Goal: Task Accomplishment & Management: Use online tool/utility

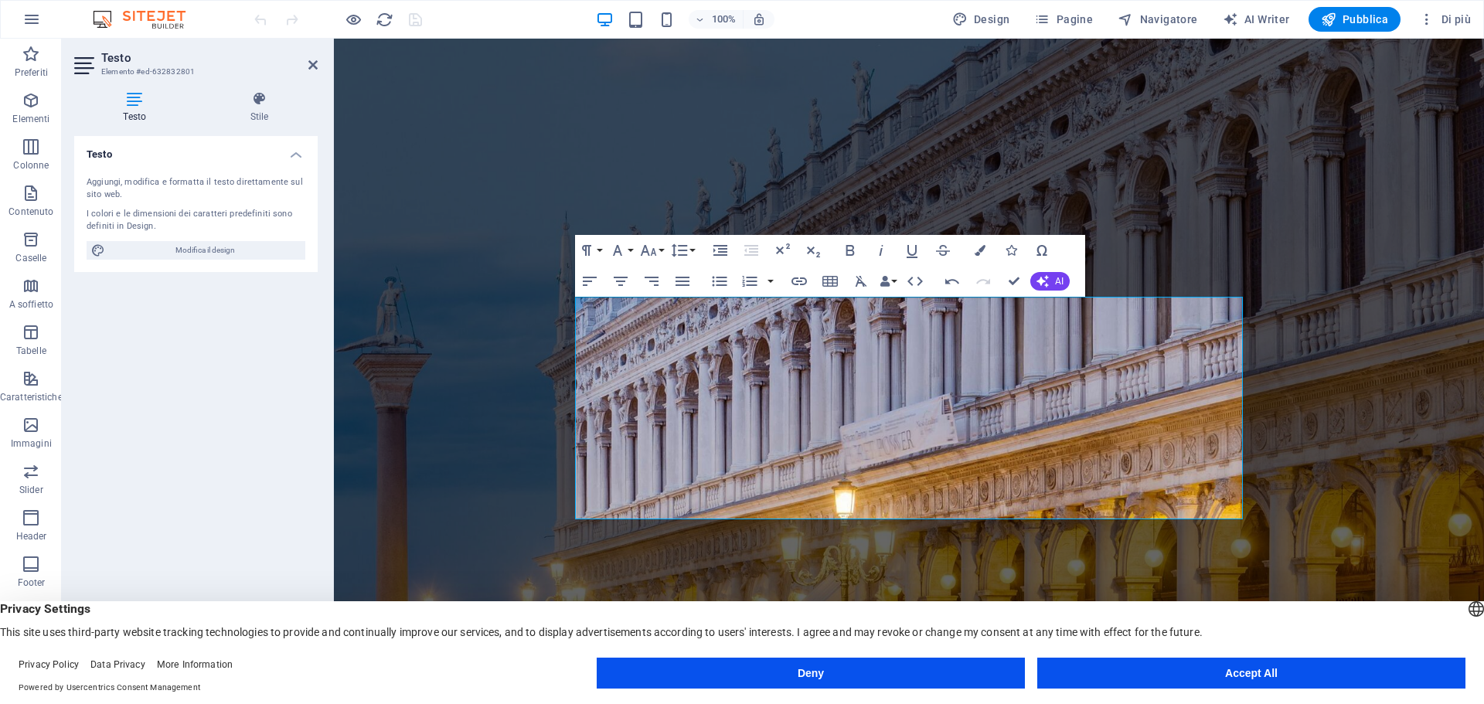
click at [1306, 286] on figure at bounding box center [909, 359] width 1150 height 641
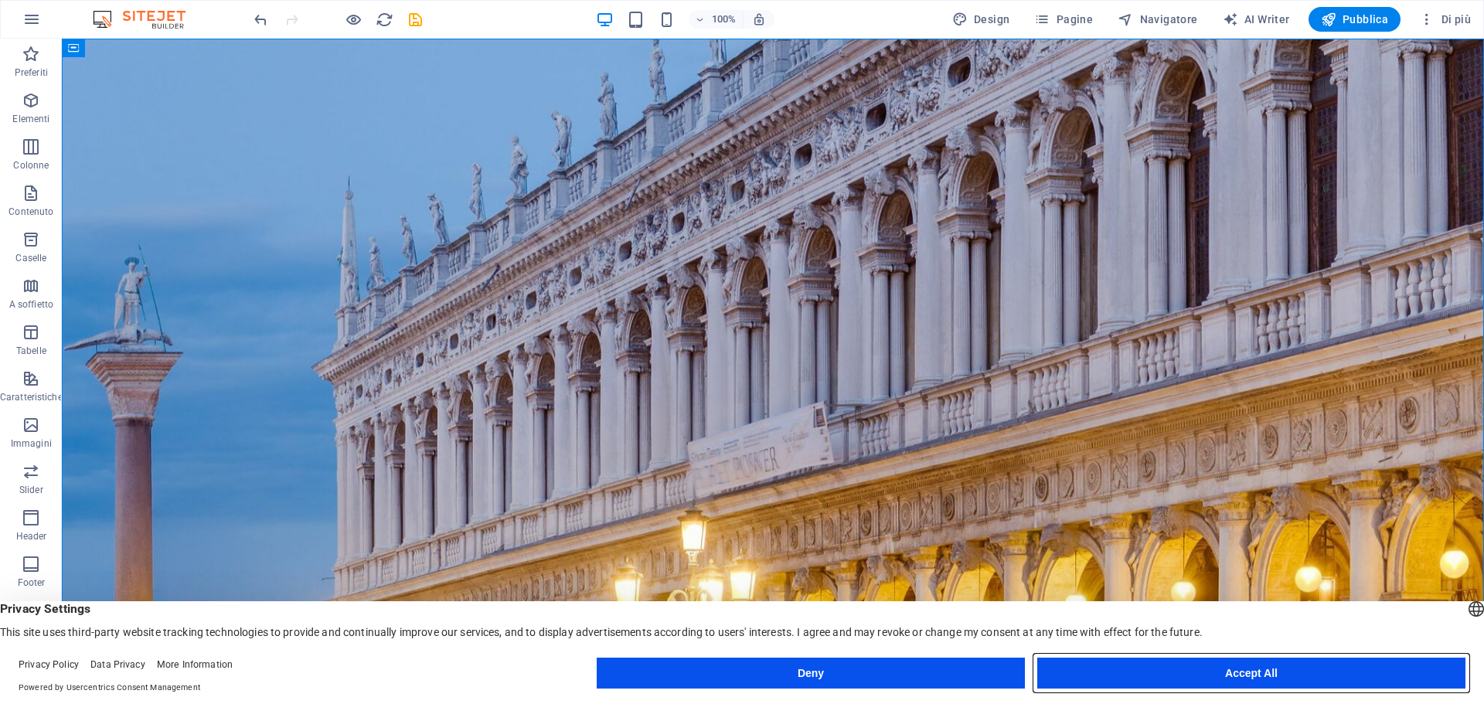
click at [1143, 673] on button "Accept All" at bounding box center [1251, 673] width 428 height 31
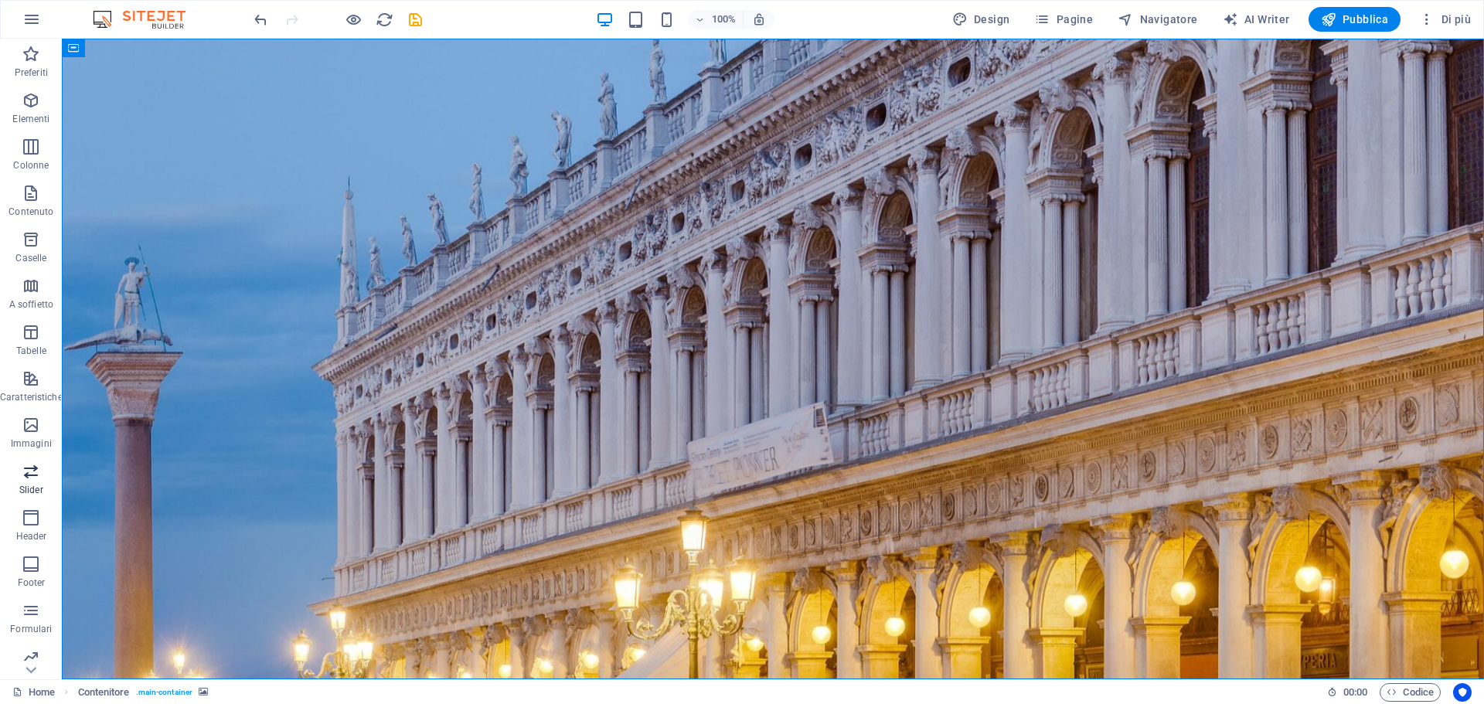
scroll to position [55, 0]
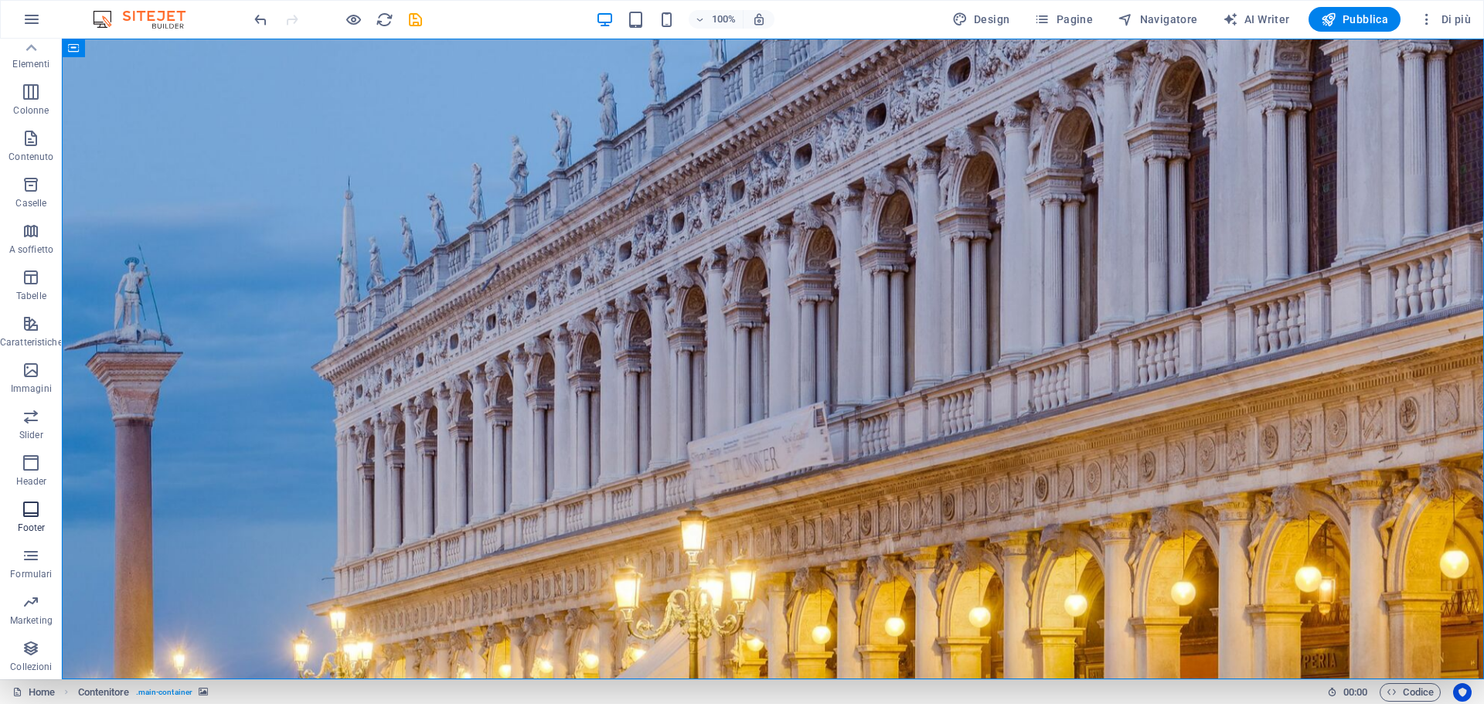
click at [25, 516] on icon "button" at bounding box center [31, 509] width 19 height 19
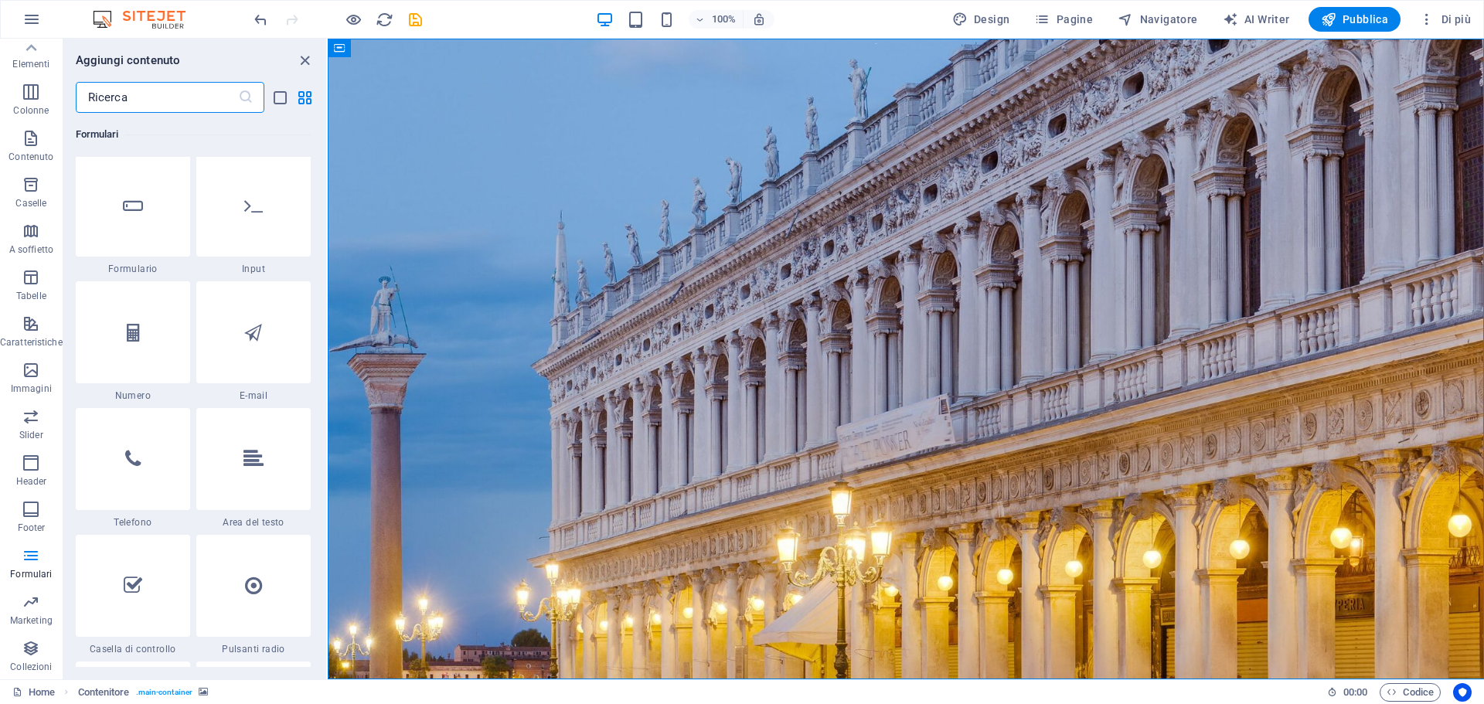
scroll to position [11626, 0]
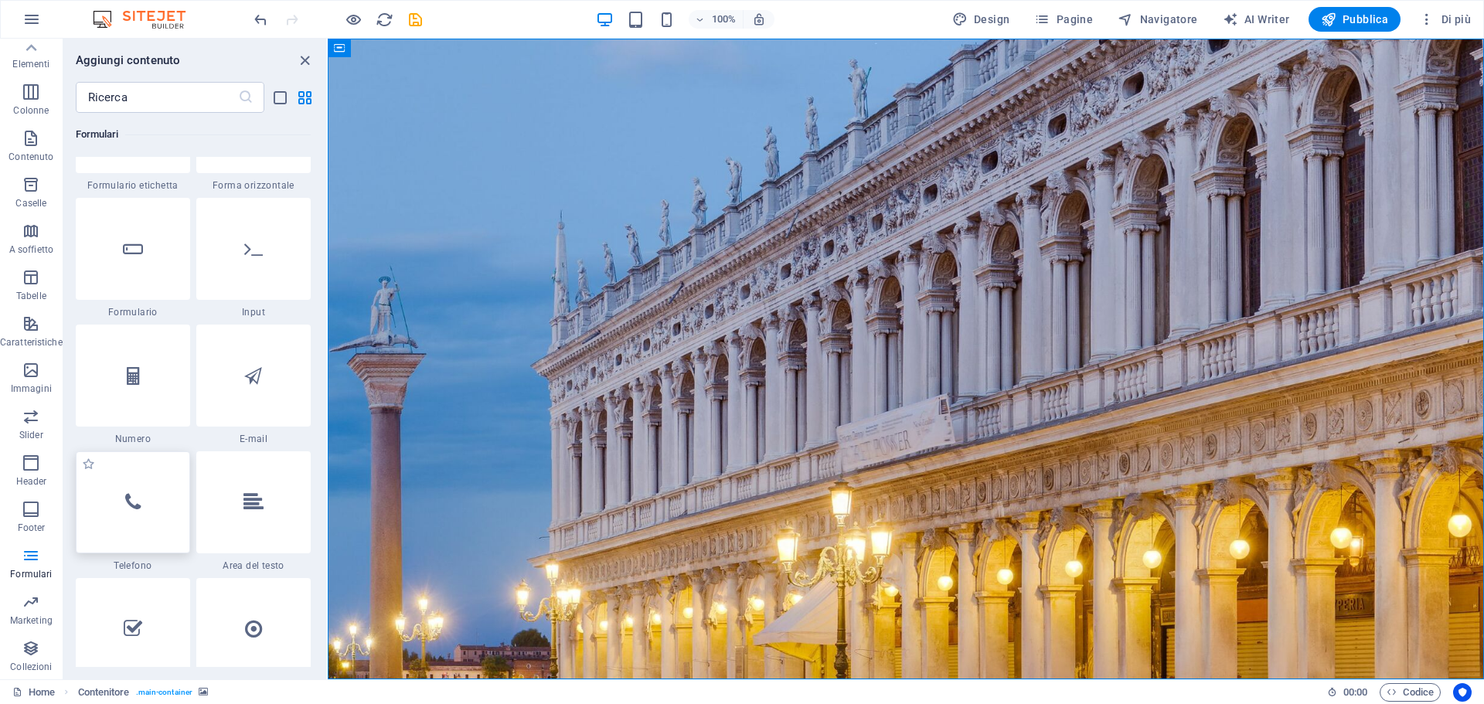
click at [133, 513] on div at bounding box center [133, 502] width 114 height 102
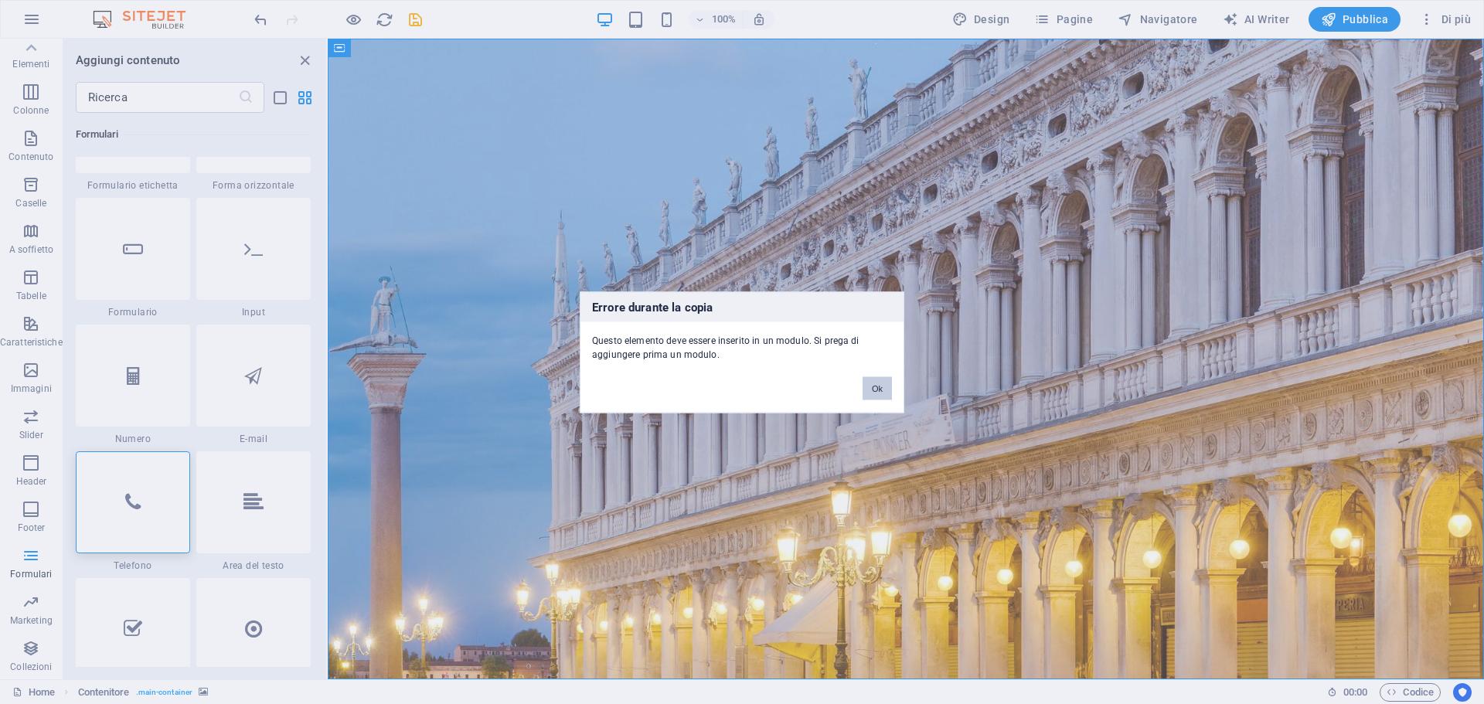
click at [873, 390] on button "Ok" at bounding box center [877, 387] width 29 height 23
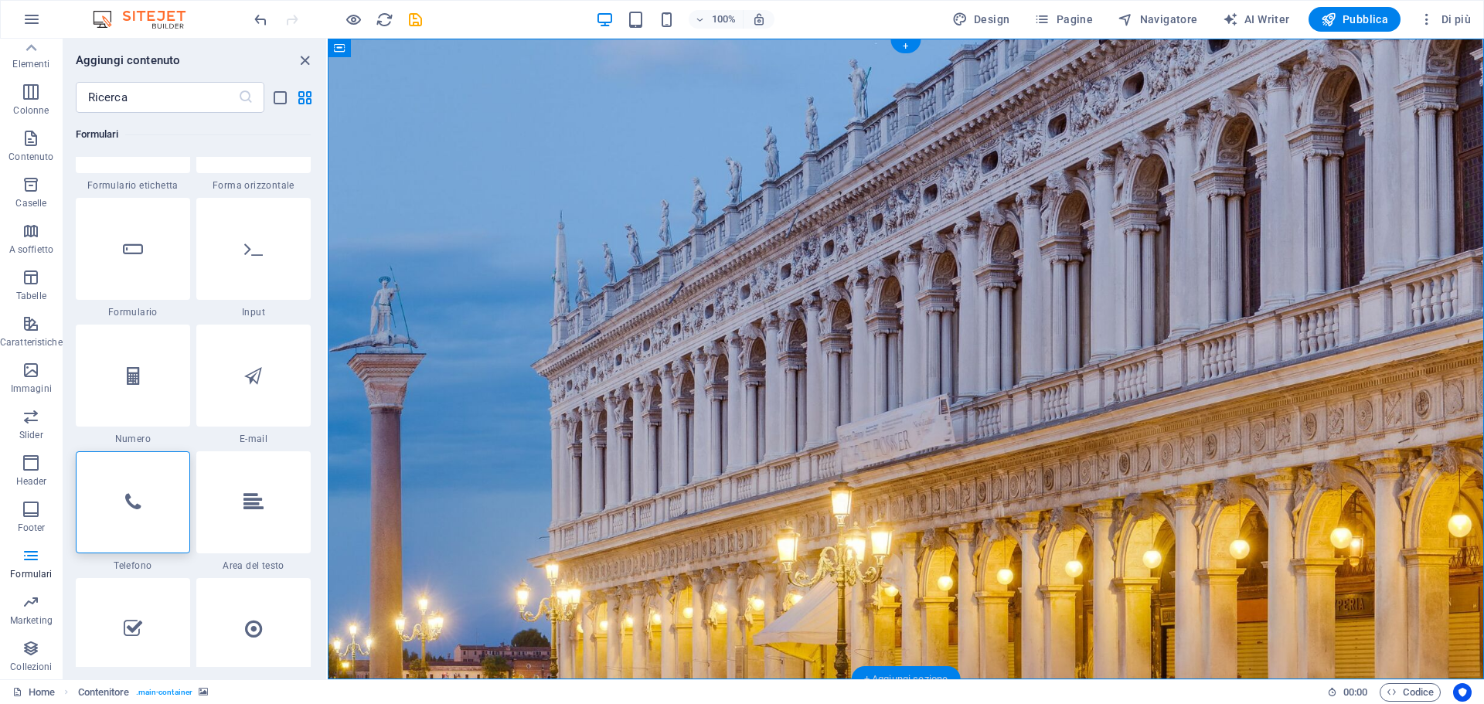
click at [907, 677] on div "+ Aggiungi sezione" at bounding box center [906, 679] width 109 height 26
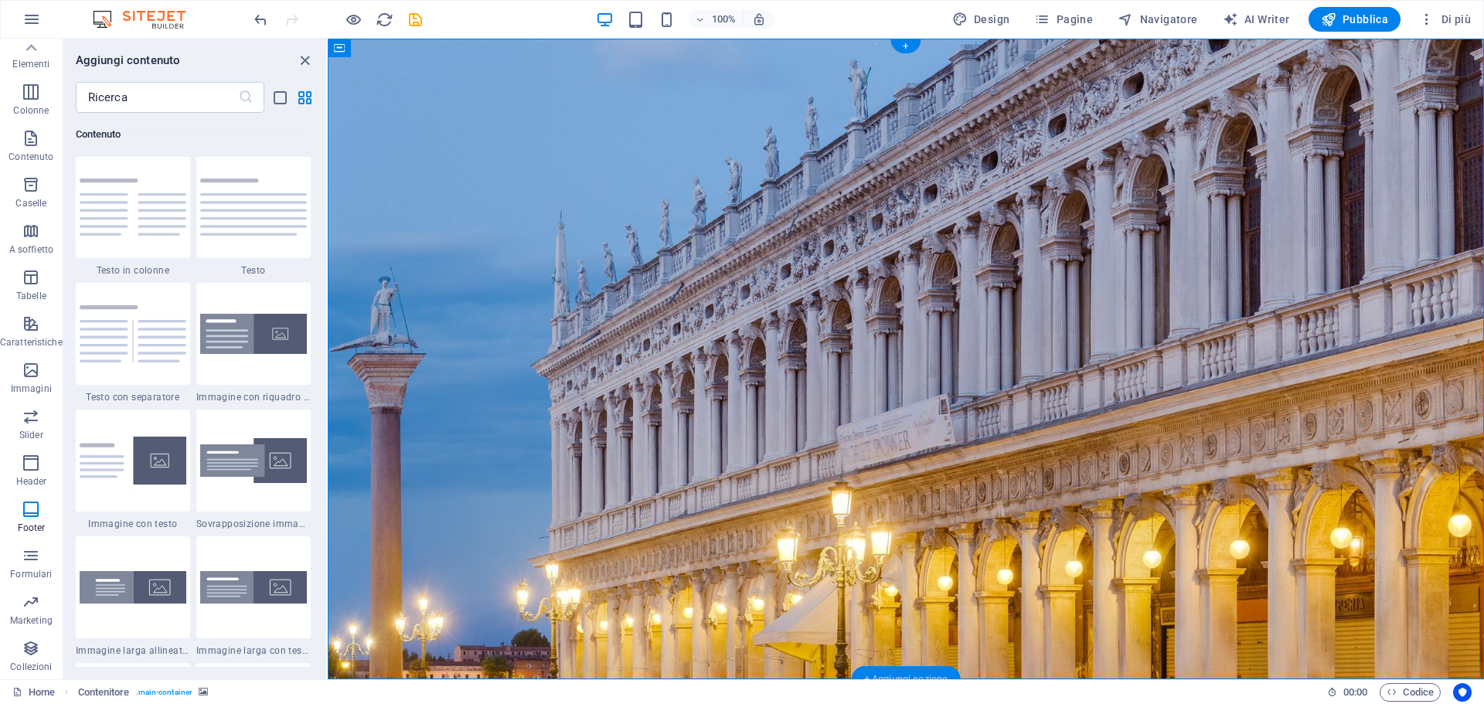
scroll to position [2705, 0]
click at [232, 345] on img at bounding box center [253, 335] width 107 height 41
select select "rem"
select select "px"
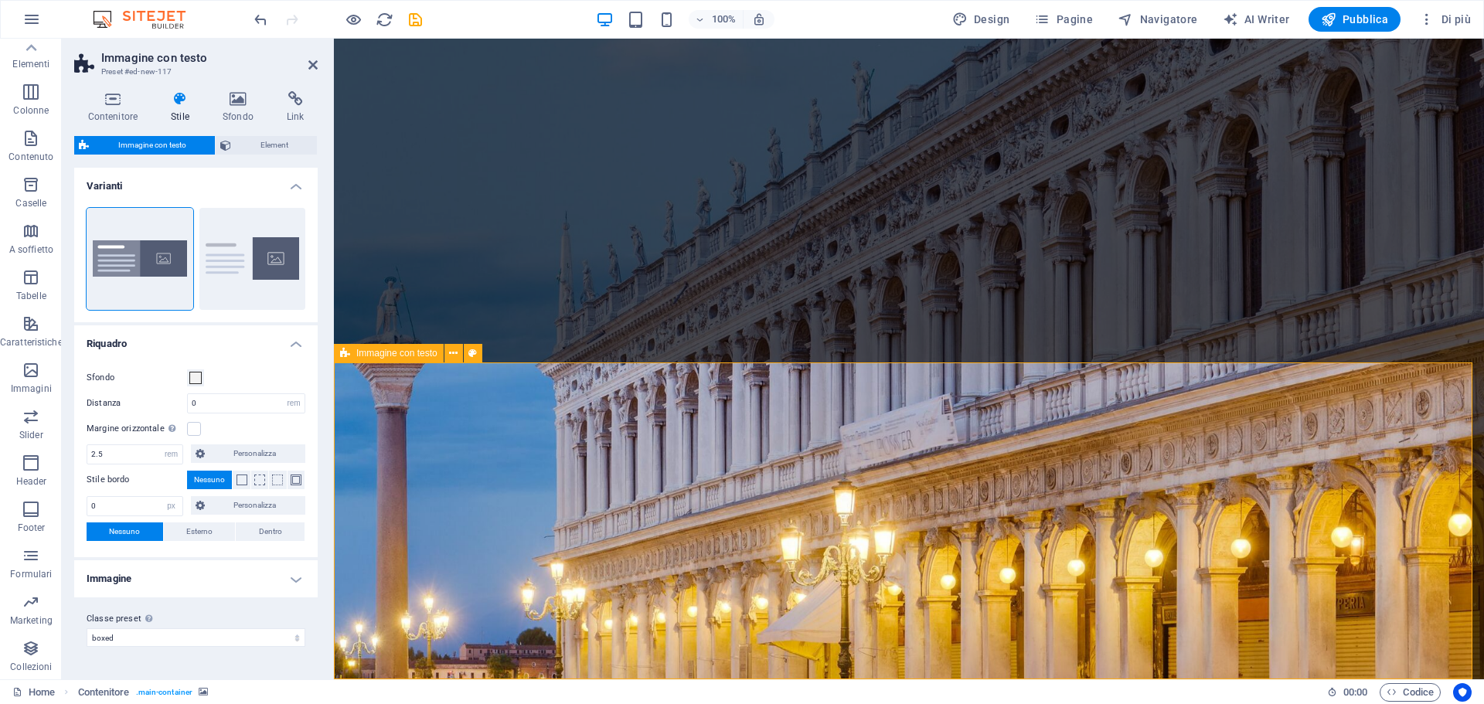
scroll to position [317, 0]
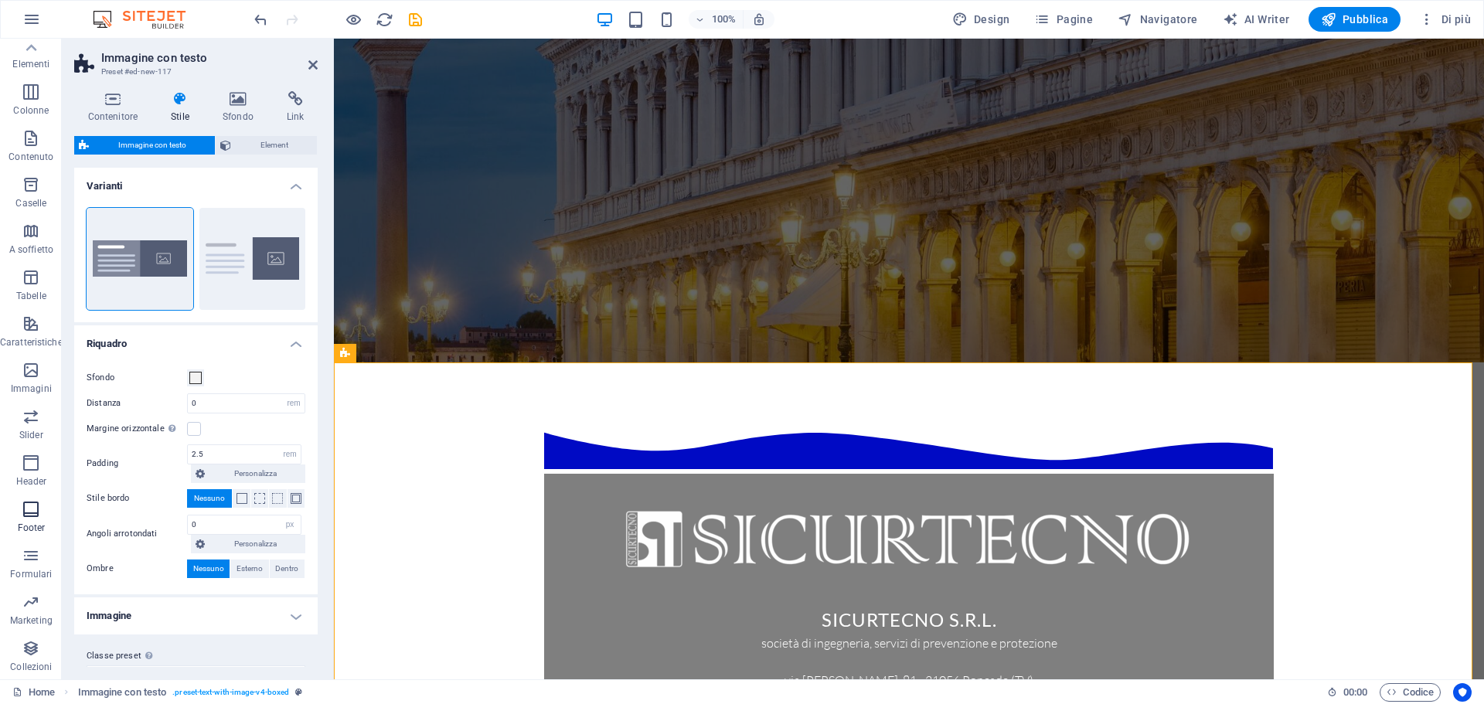
click at [32, 500] on icon "button" at bounding box center [31, 509] width 19 height 19
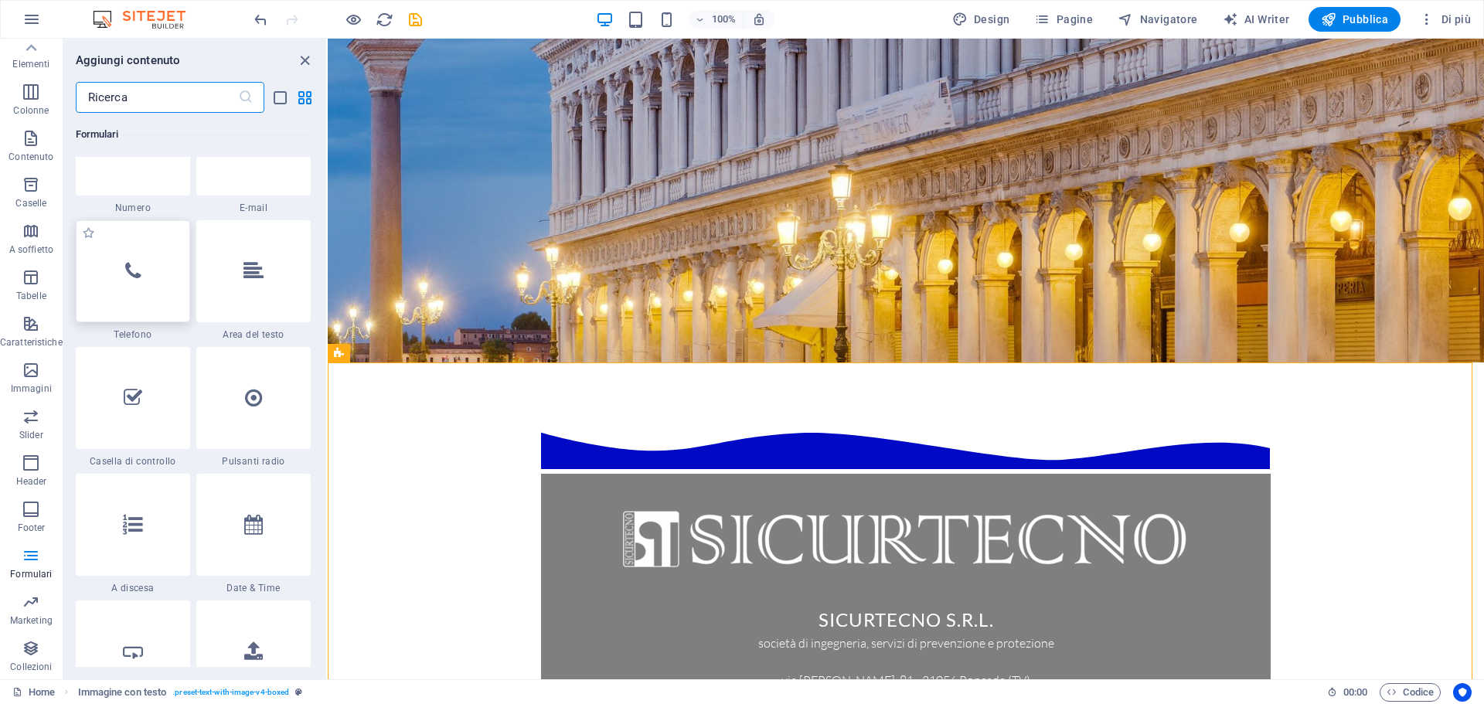
scroll to position [11858, 0]
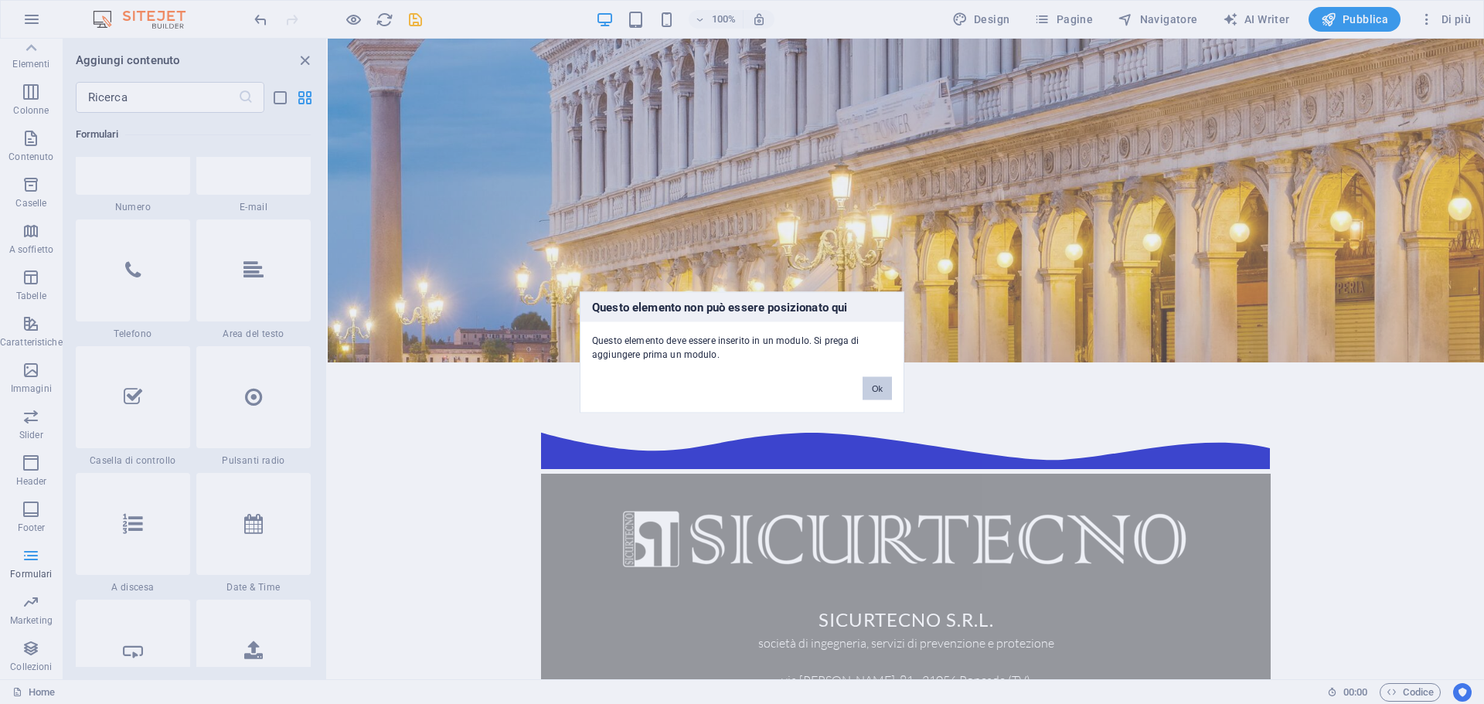
click at [870, 386] on button "Ok" at bounding box center [877, 387] width 29 height 23
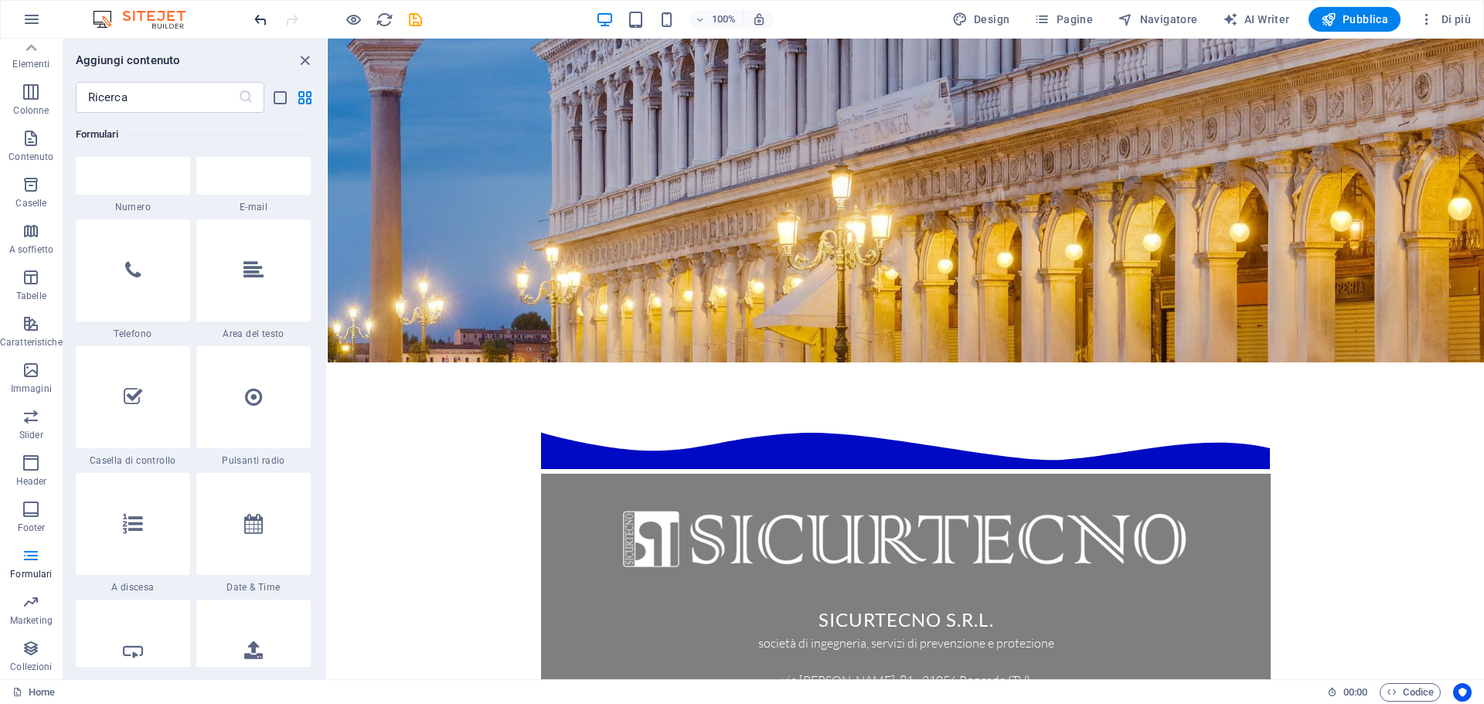
click at [263, 22] on icon "undo" at bounding box center [261, 20] width 18 height 18
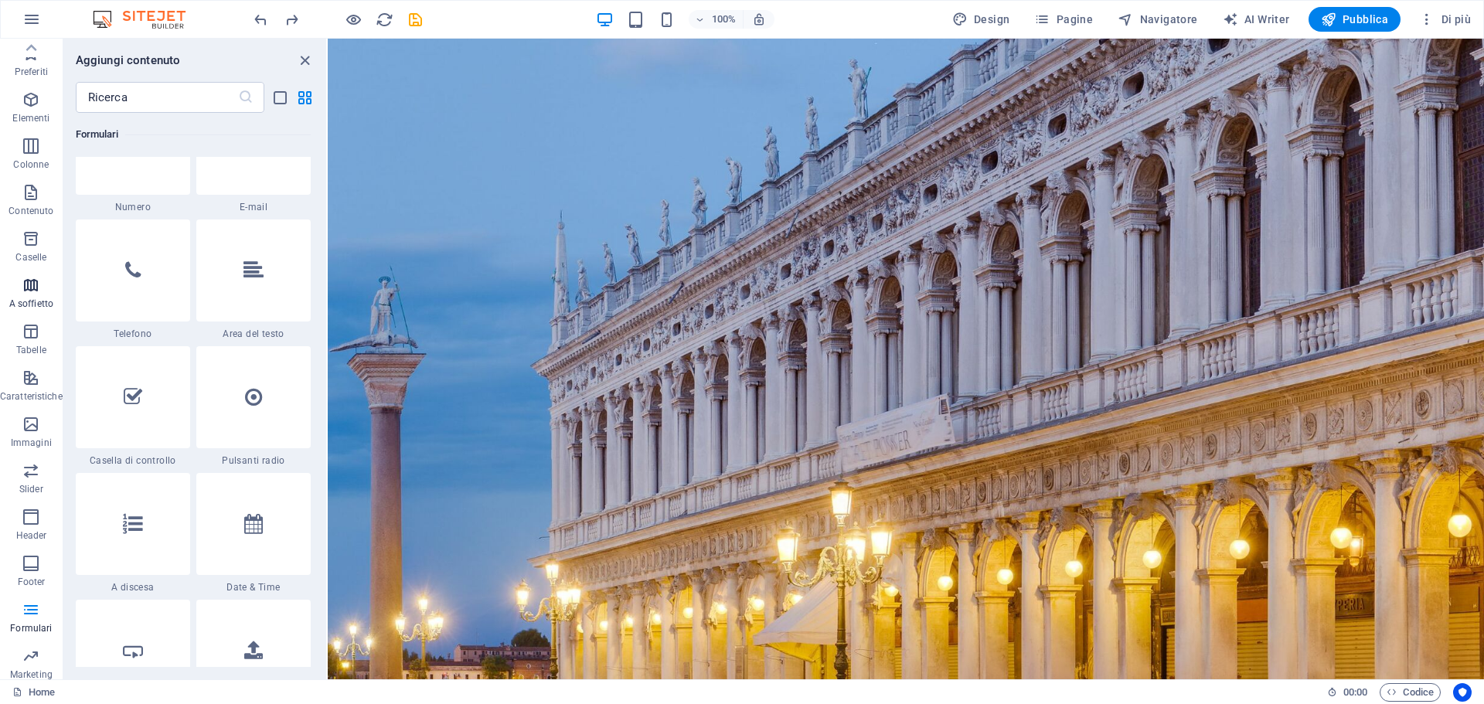
scroll to position [0, 0]
click at [35, 101] on icon "button" at bounding box center [31, 100] width 19 height 19
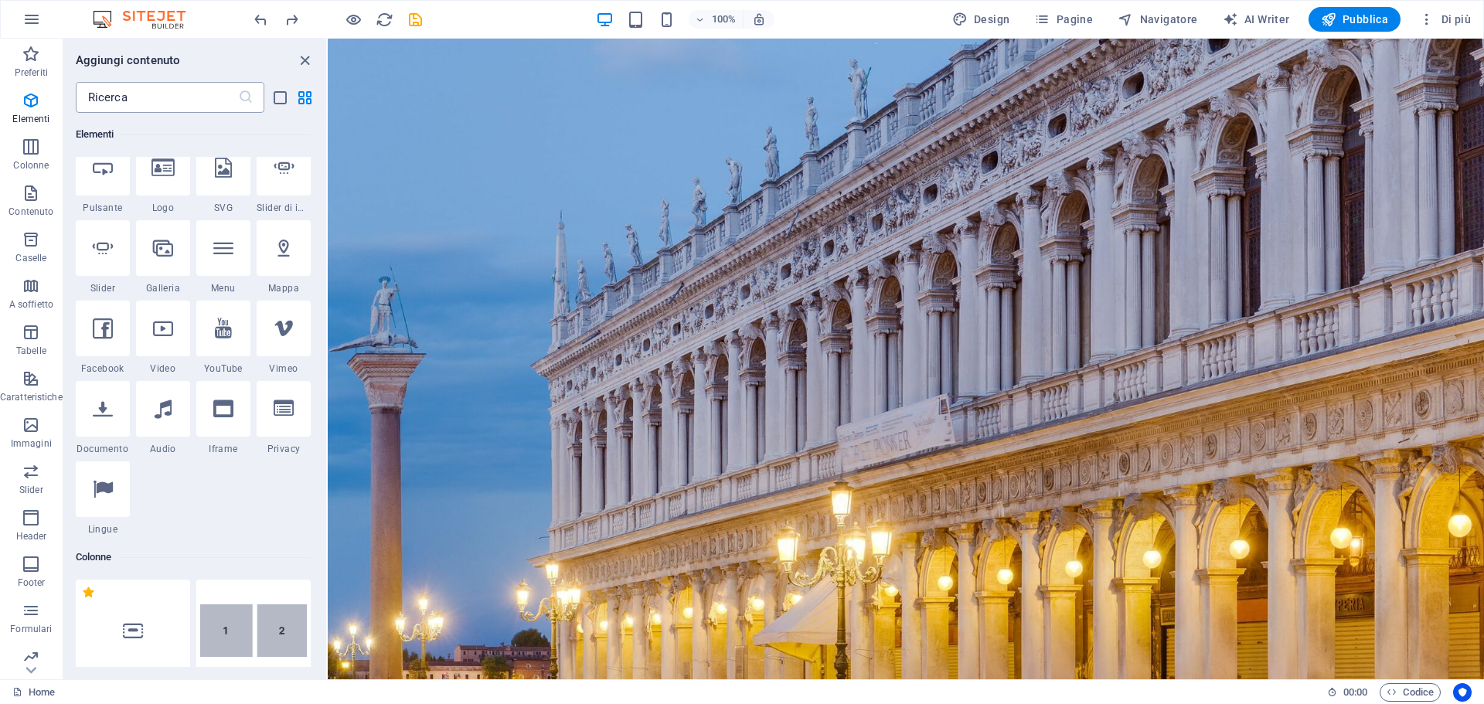
scroll to position [319, 0]
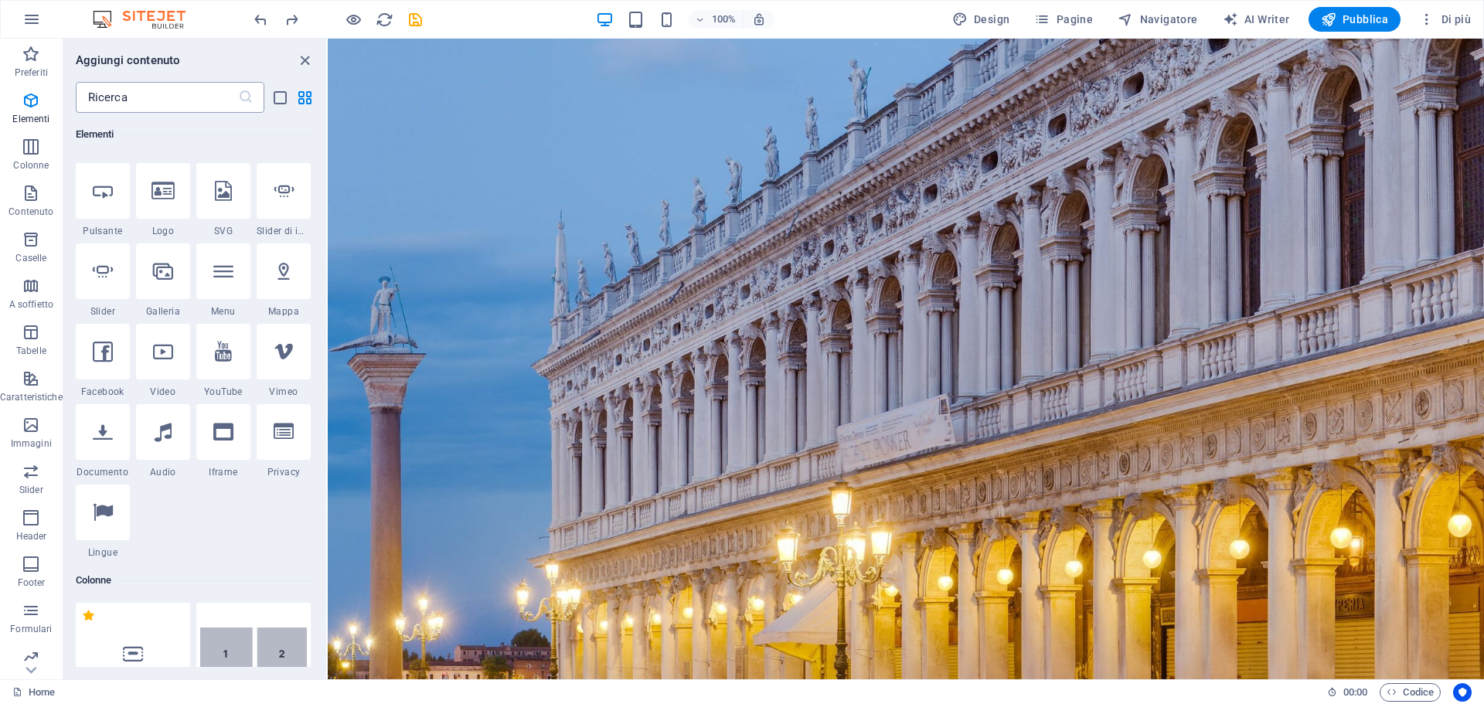
click at [145, 86] on input "text" at bounding box center [157, 97] width 162 height 31
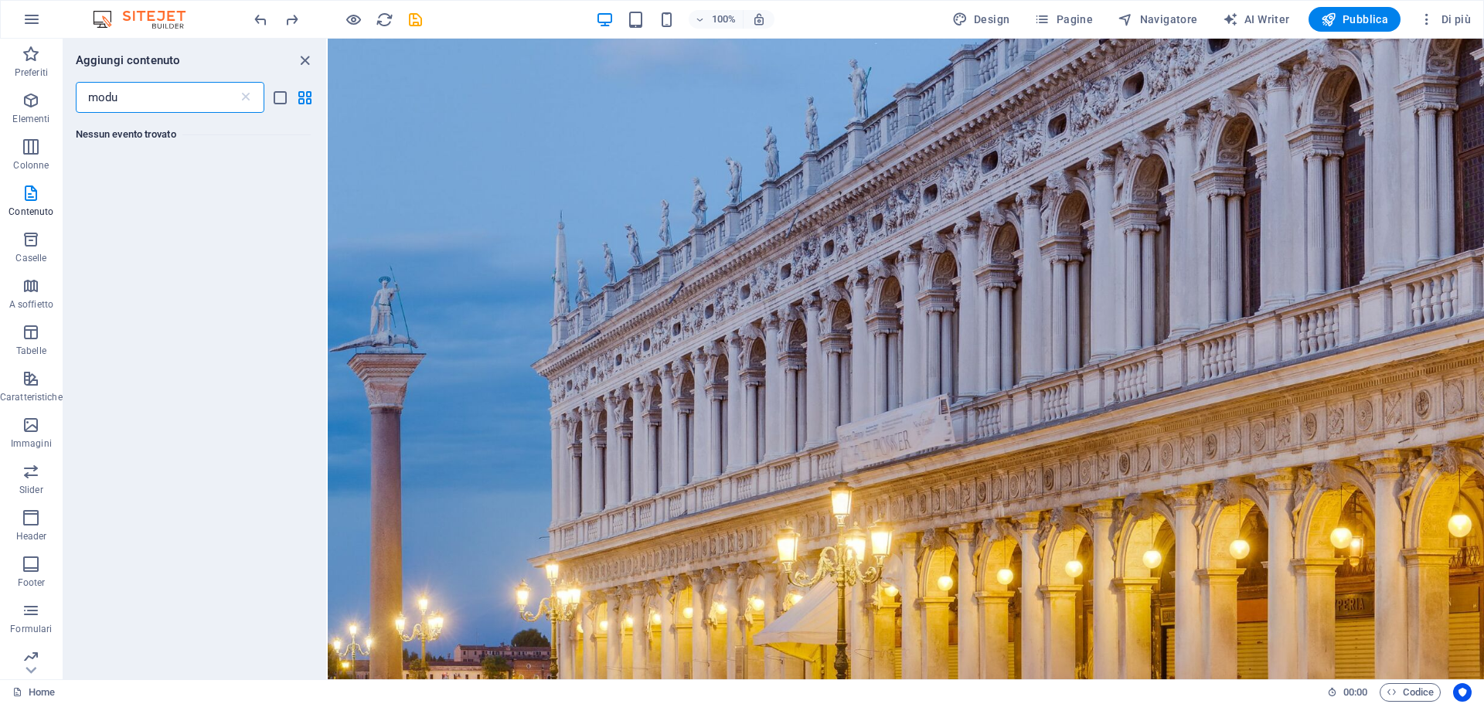
scroll to position [0, 0]
type input "m"
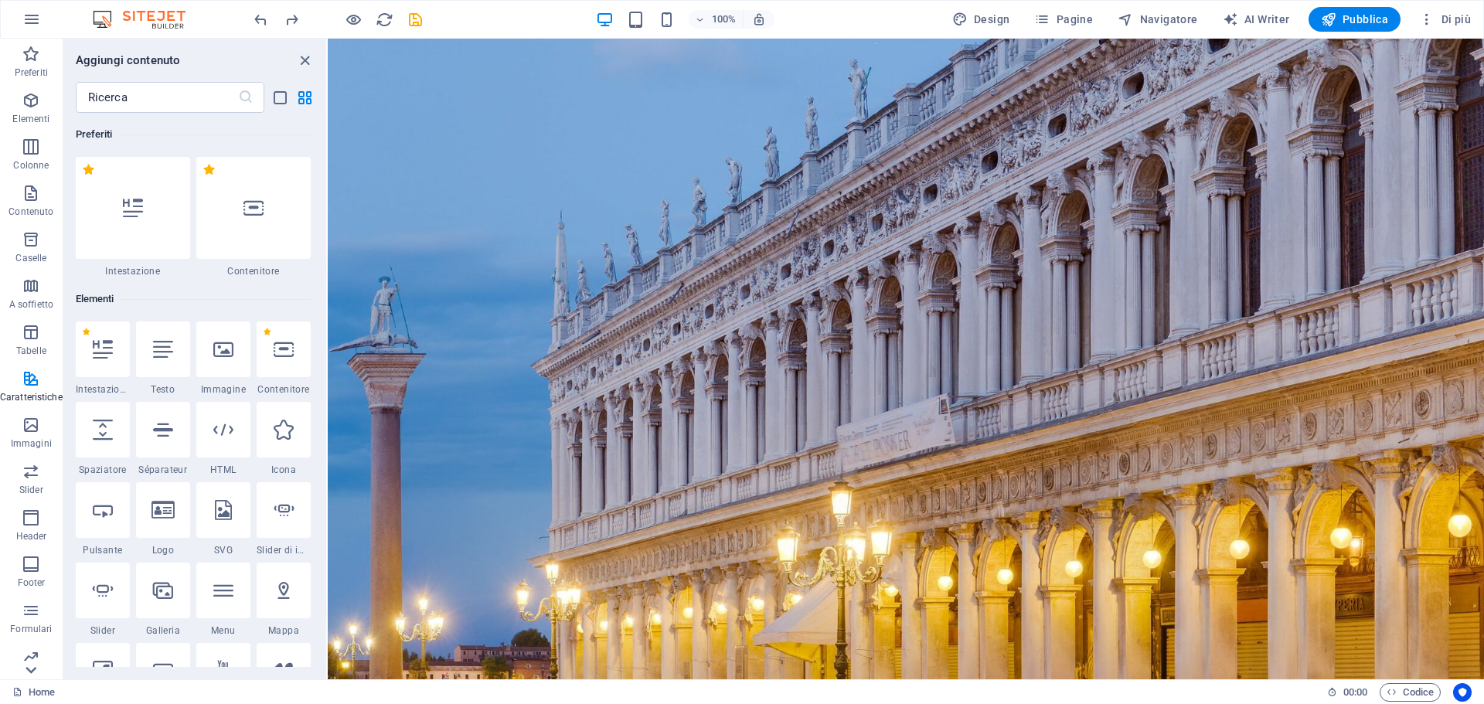
click at [32, 676] on icon at bounding box center [31, 670] width 22 height 22
click at [32, 676] on button "Collezioni" at bounding box center [31, 656] width 63 height 46
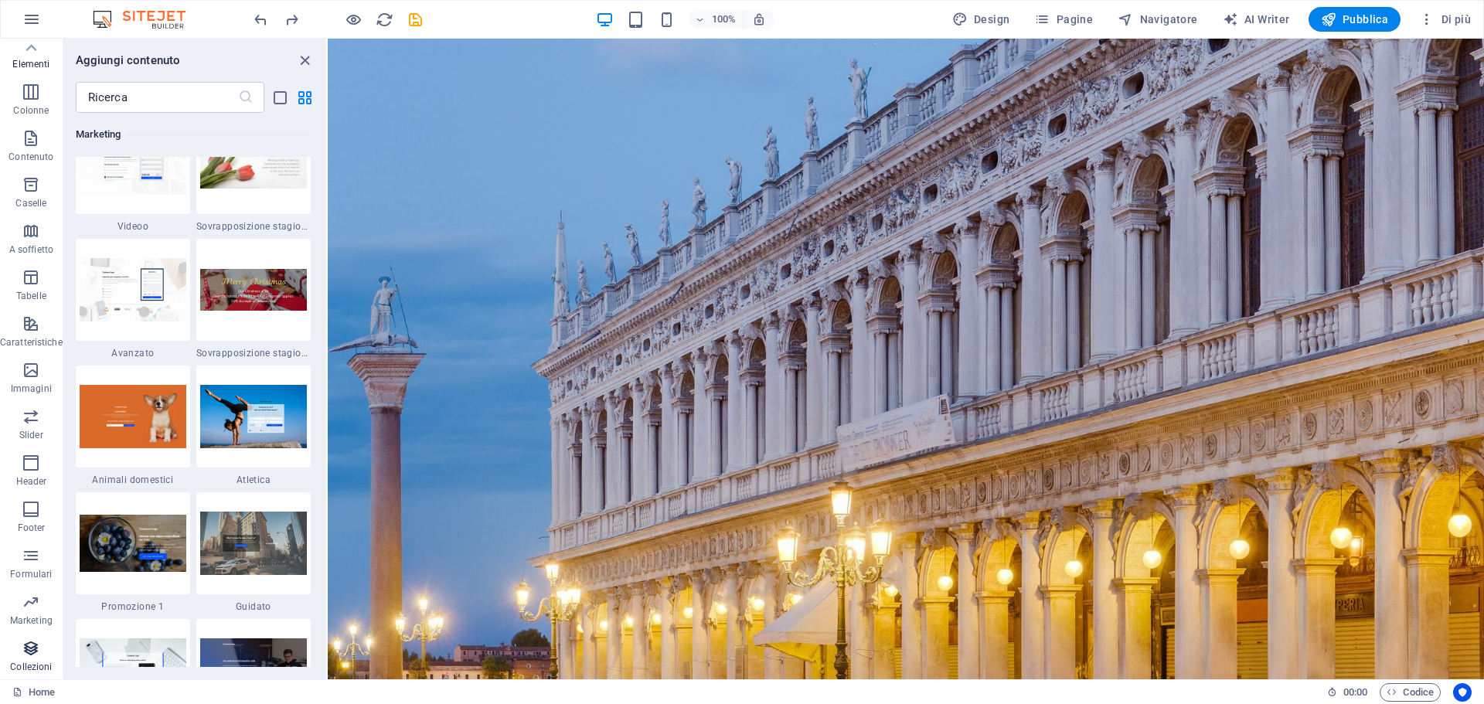
scroll to position [14152, 0]
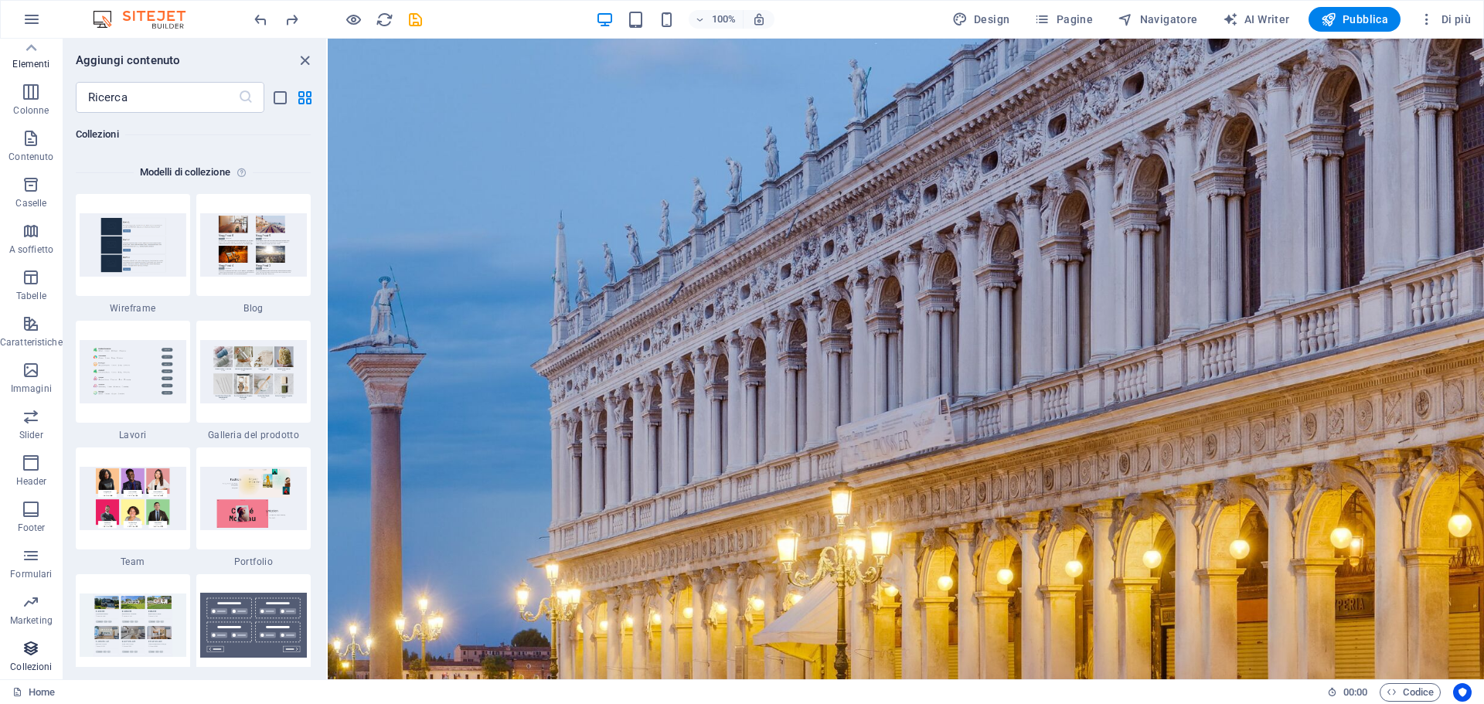
click at [36, 656] on icon "button" at bounding box center [31, 648] width 19 height 19
click at [32, 315] on icon "button" at bounding box center [31, 324] width 19 height 19
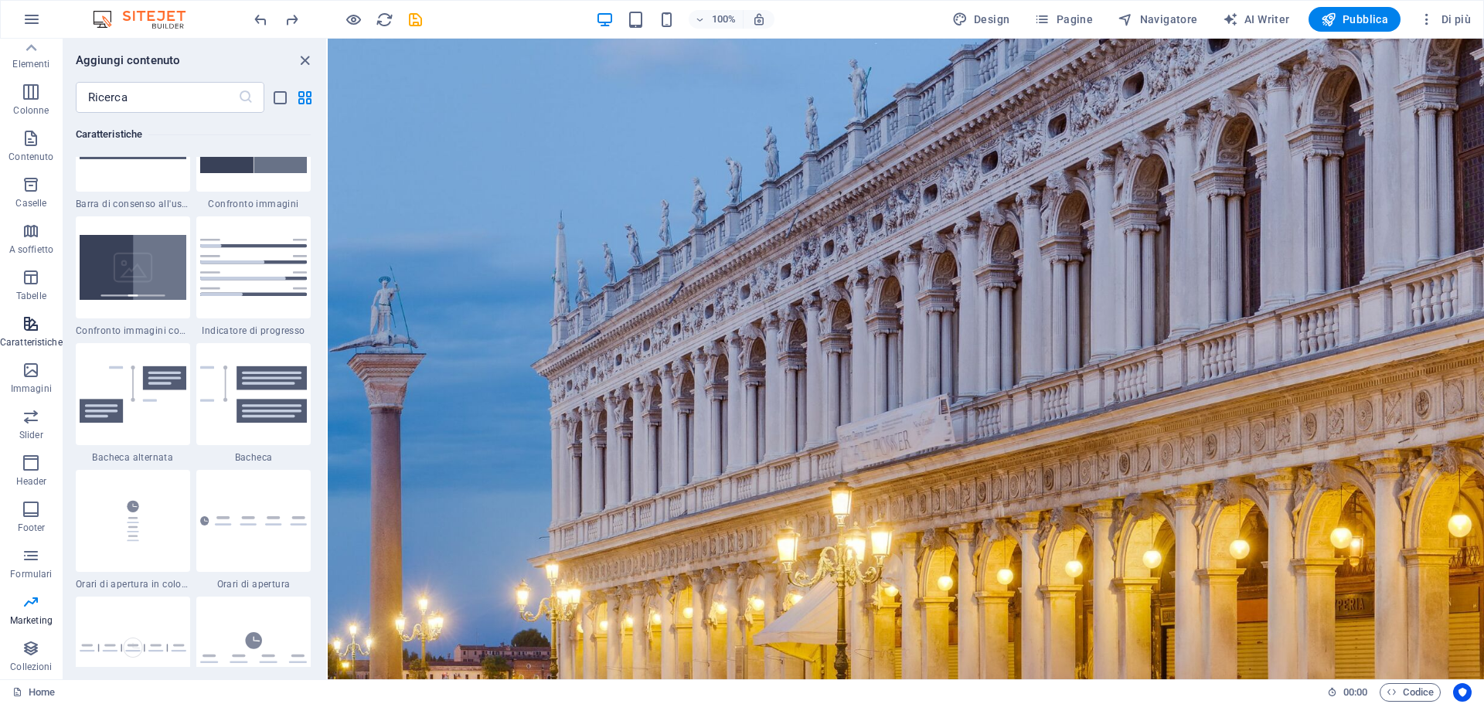
scroll to position [6026, 0]
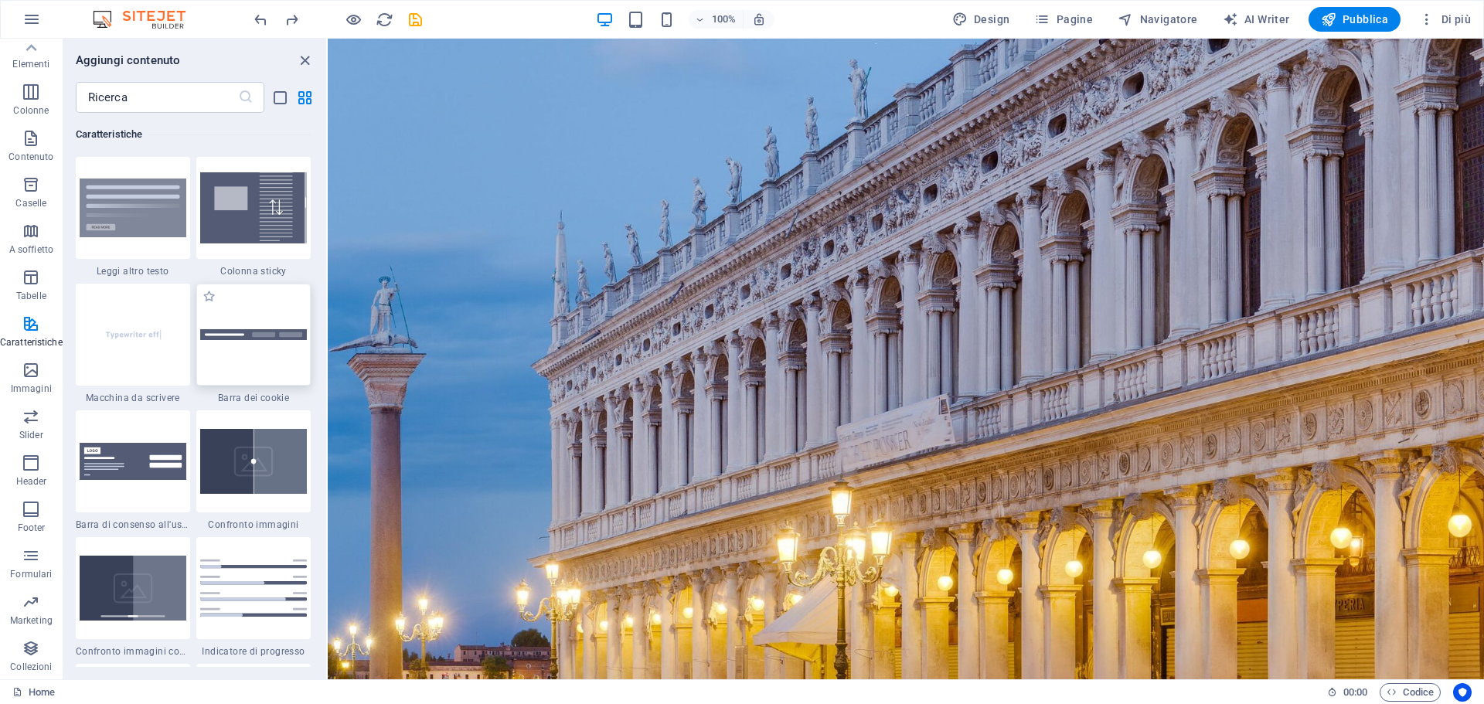
click at [280, 359] on div at bounding box center [253, 335] width 114 height 102
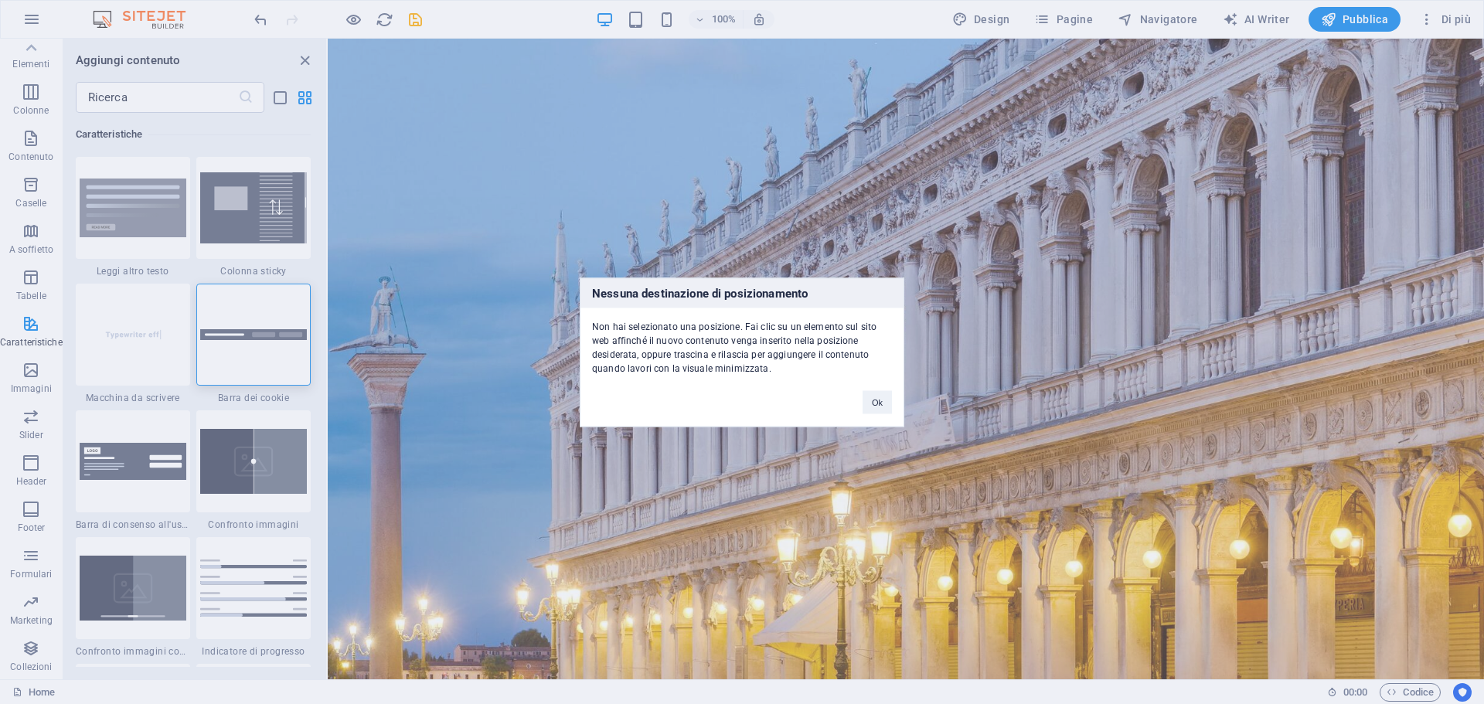
click at [859, 400] on div "Ok" at bounding box center [877, 394] width 53 height 39
click at [867, 403] on button "Ok" at bounding box center [877, 401] width 29 height 23
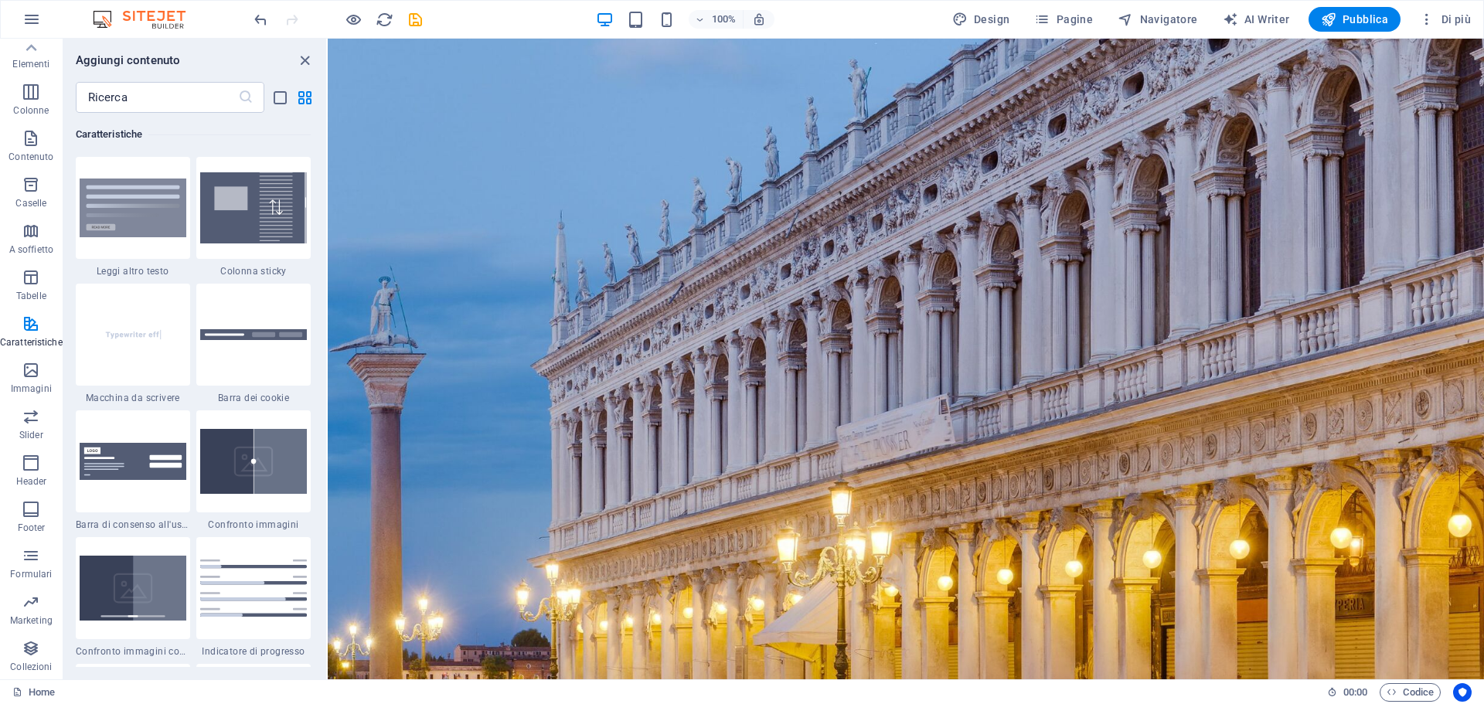
select select "px"
select select "rem"
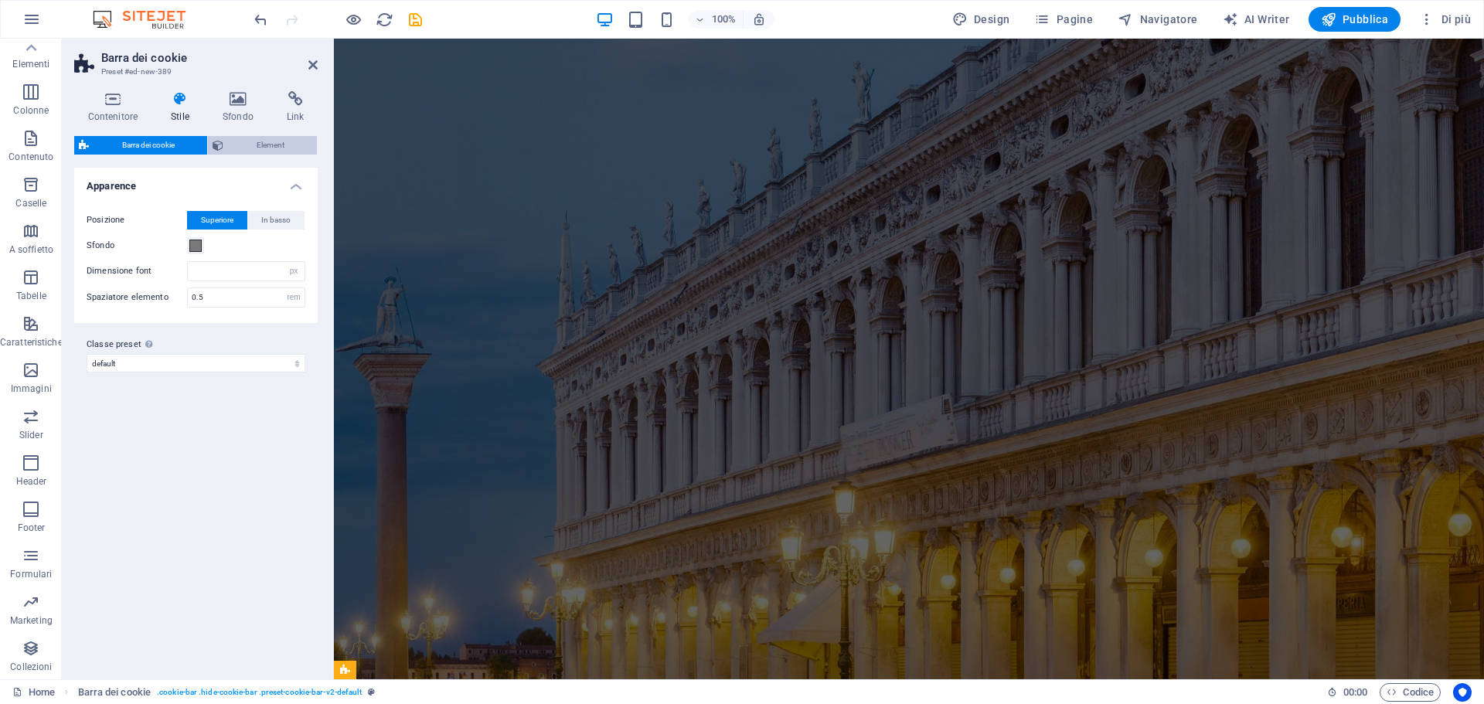
click at [255, 151] on span "Element" at bounding box center [270, 145] width 84 height 19
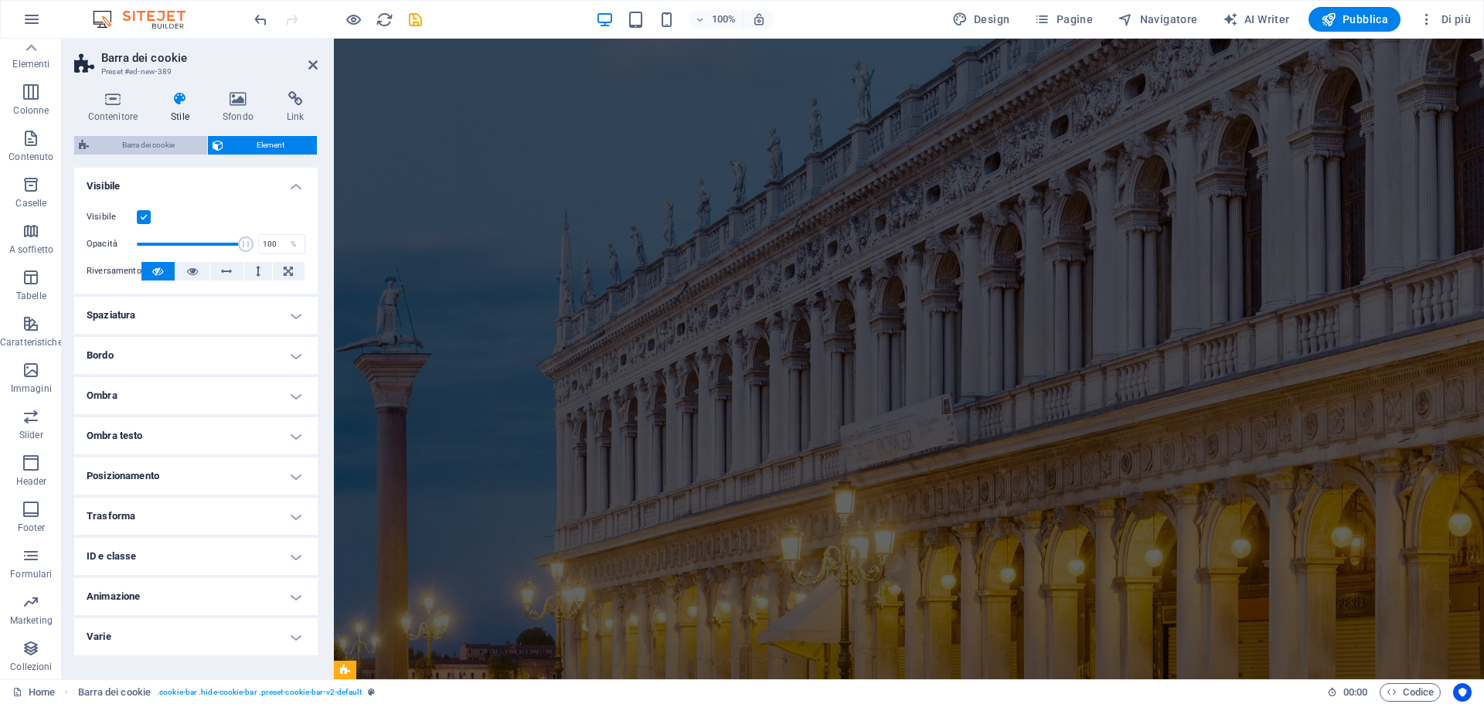
click at [121, 152] on span "Barra dei cookie" at bounding box center [148, 145] width 109 height 19
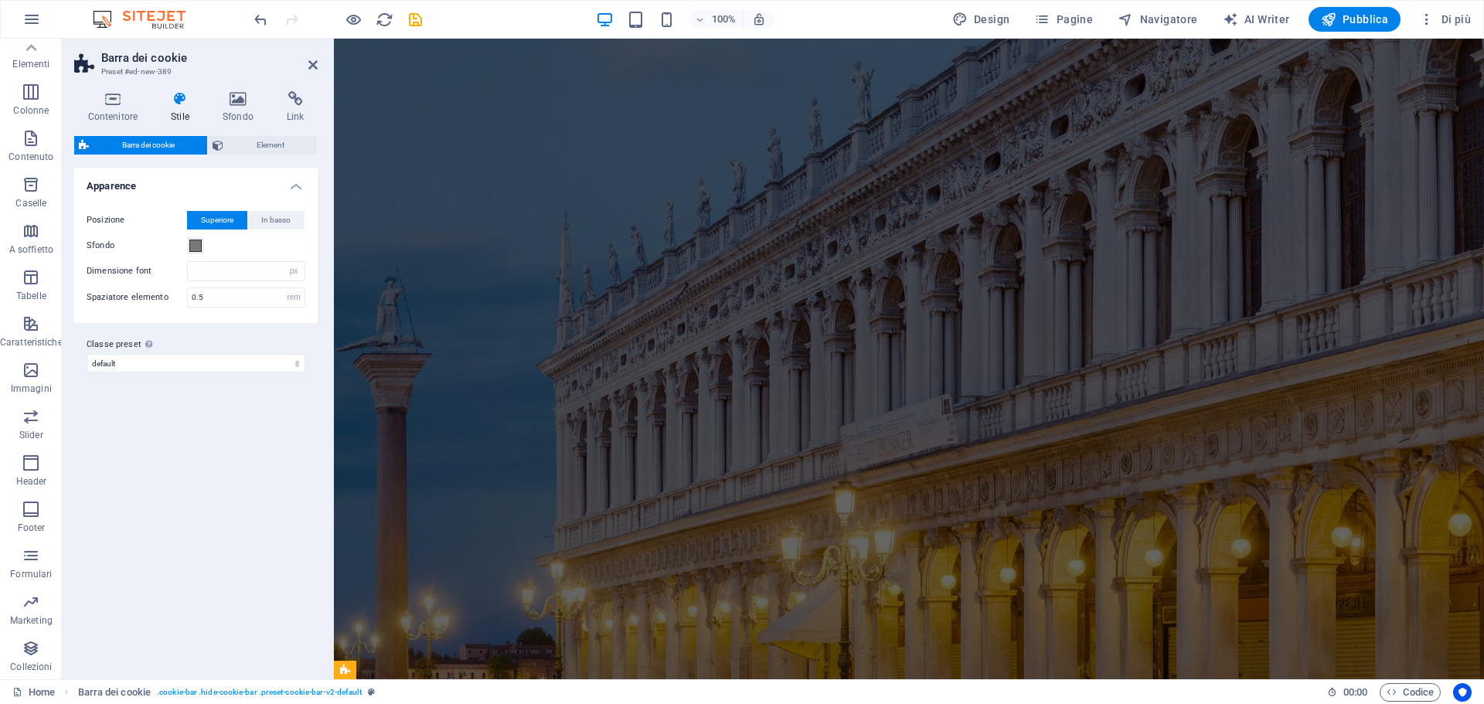
click at [307, 67] on header "Barra dei cookie Preset #ed-new-389" at bounding box center [196, 59] width 244 height 40
click at [311, 66] on icon at bounding box center [312, 65] width 9 height 12
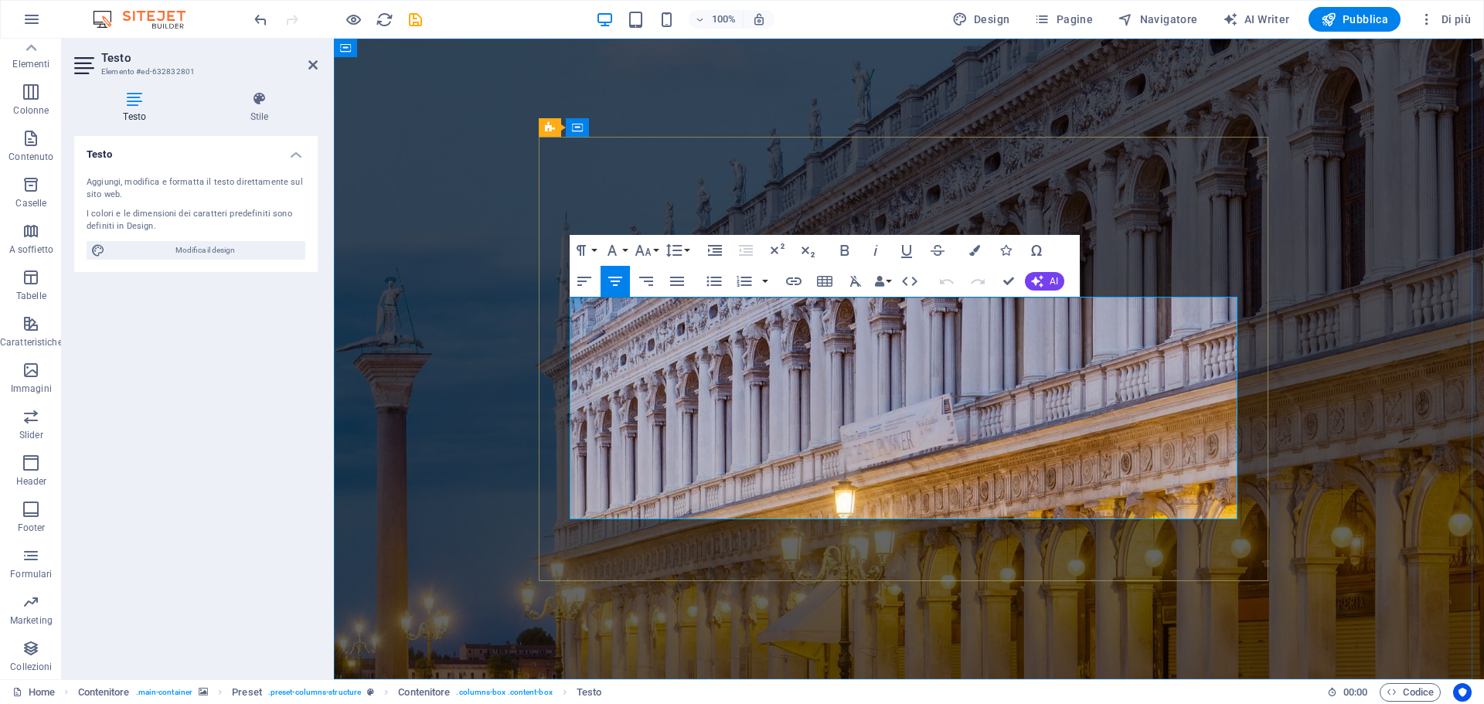
drag, startPoint x: 1071, startPoint y: 306, endPoint x: 693, endPoint y: 305, distance: 378.0
click at [661, 254] on div "Paragraph Format Normal Heading 1 Heading 2 Heading 3 Heading 4 Heading 5 Headi…" at bounding box center [631, 250] width 123 height 31
click at [652, 252] on button "Font Size" at bounding box center [646, 250] width 29 height 31
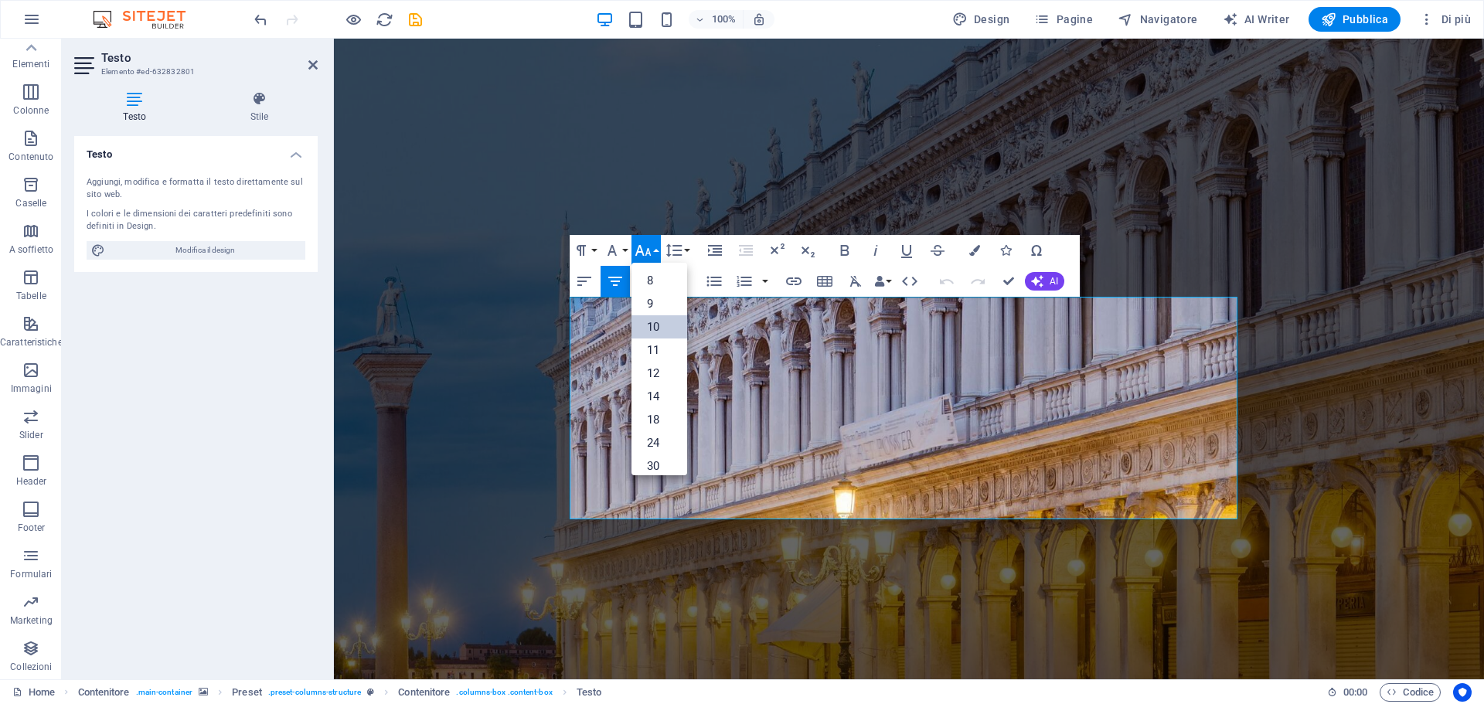
click at [649, 329] on link "10" at bounding box center [660, 326] width 56 height 23
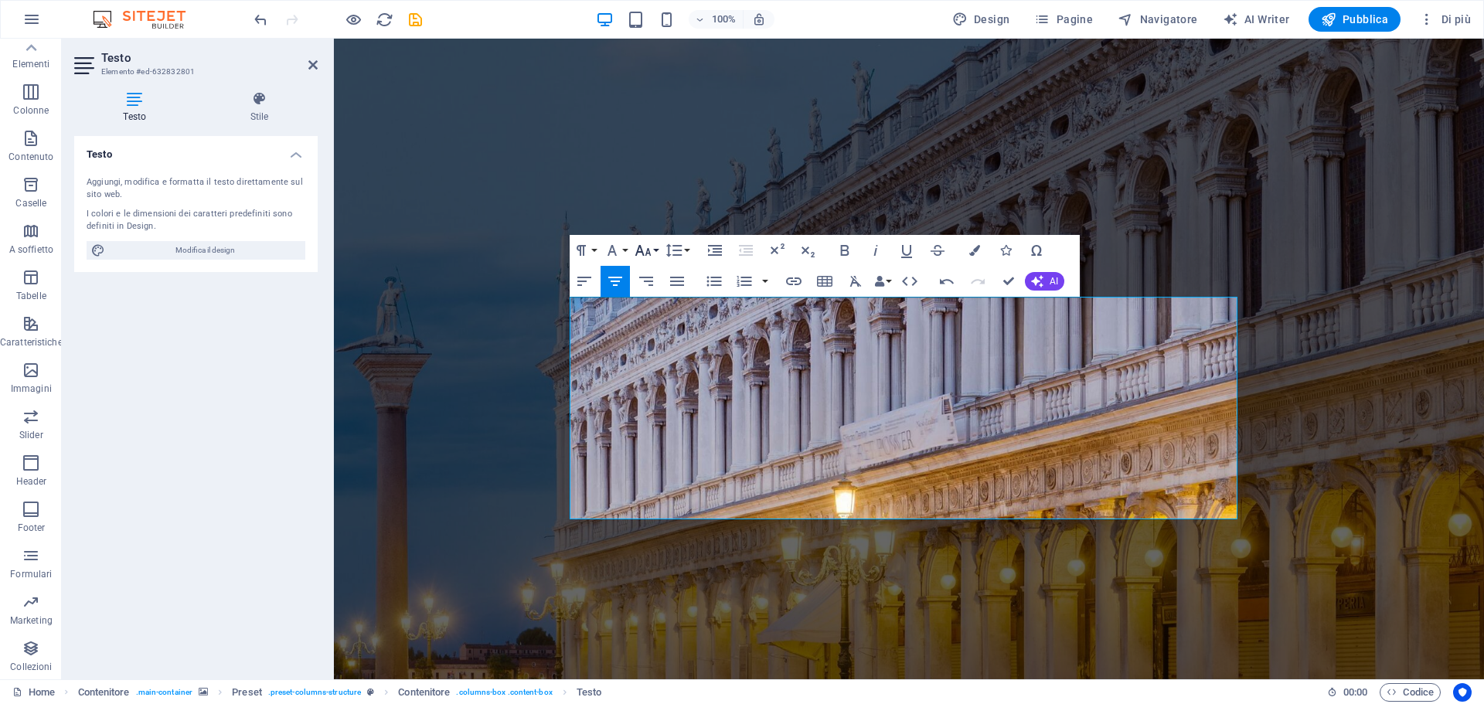
click at [649, 252] on icon "button" at bounding box center [643, 250] width 16 height 11
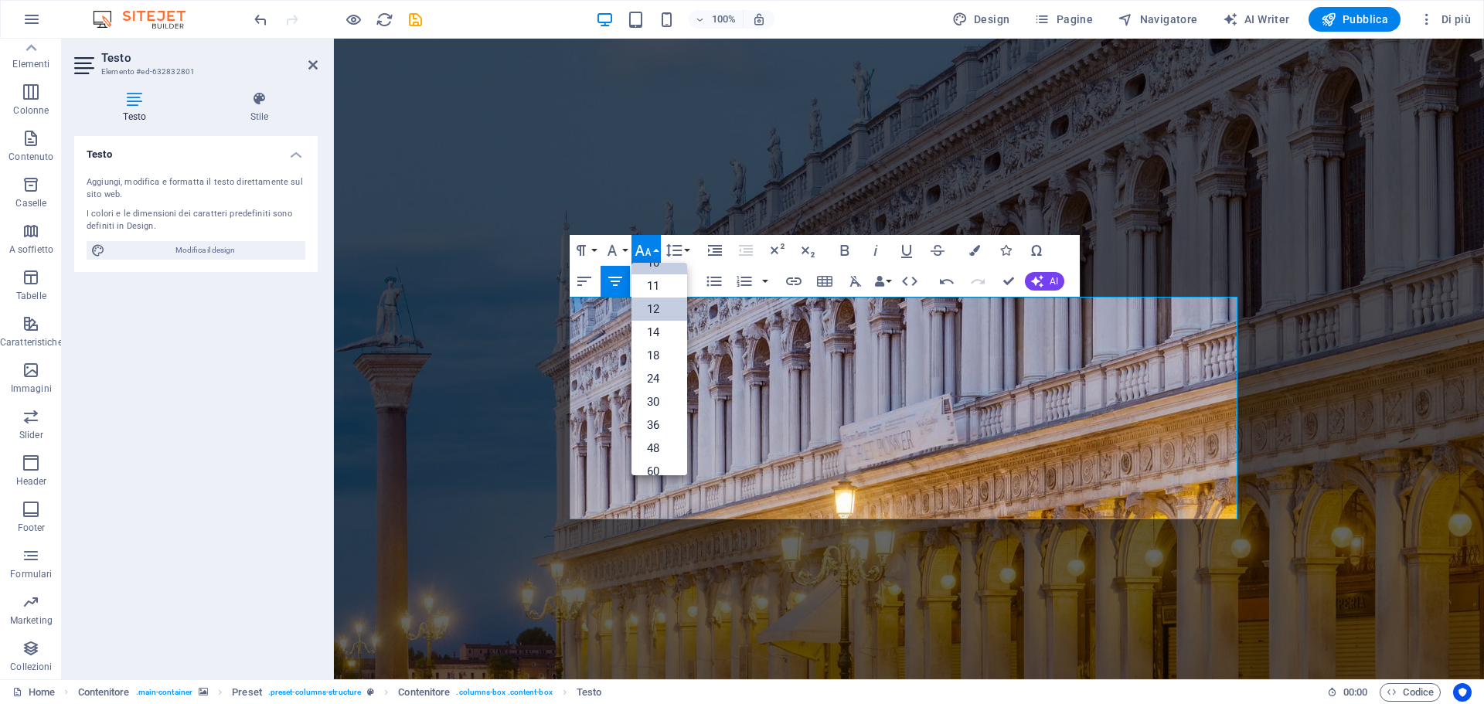
click at [649, 315] on link "12" at bounding box center [660, 309] width 56 height 23
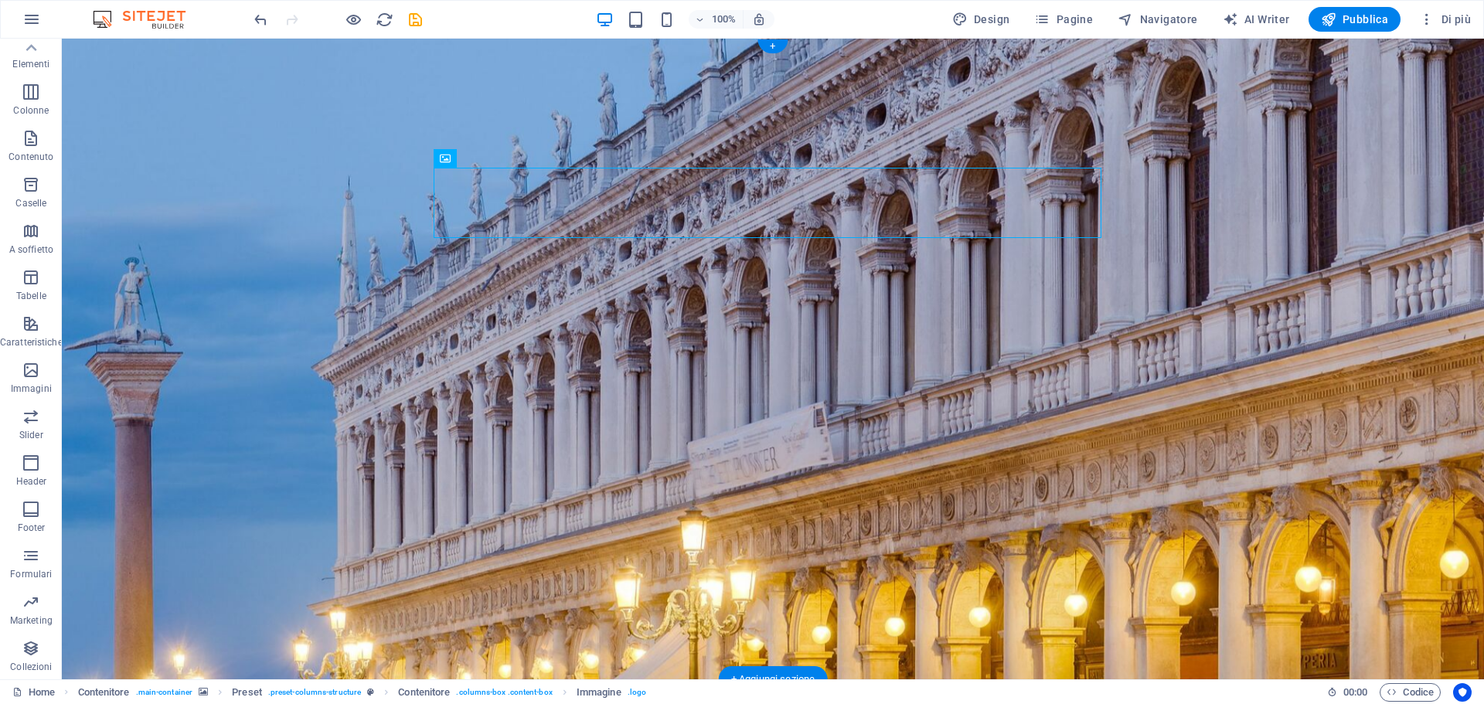
click at [1336, 260] on figure at bounding box center [773, 359] width 1422 height 641
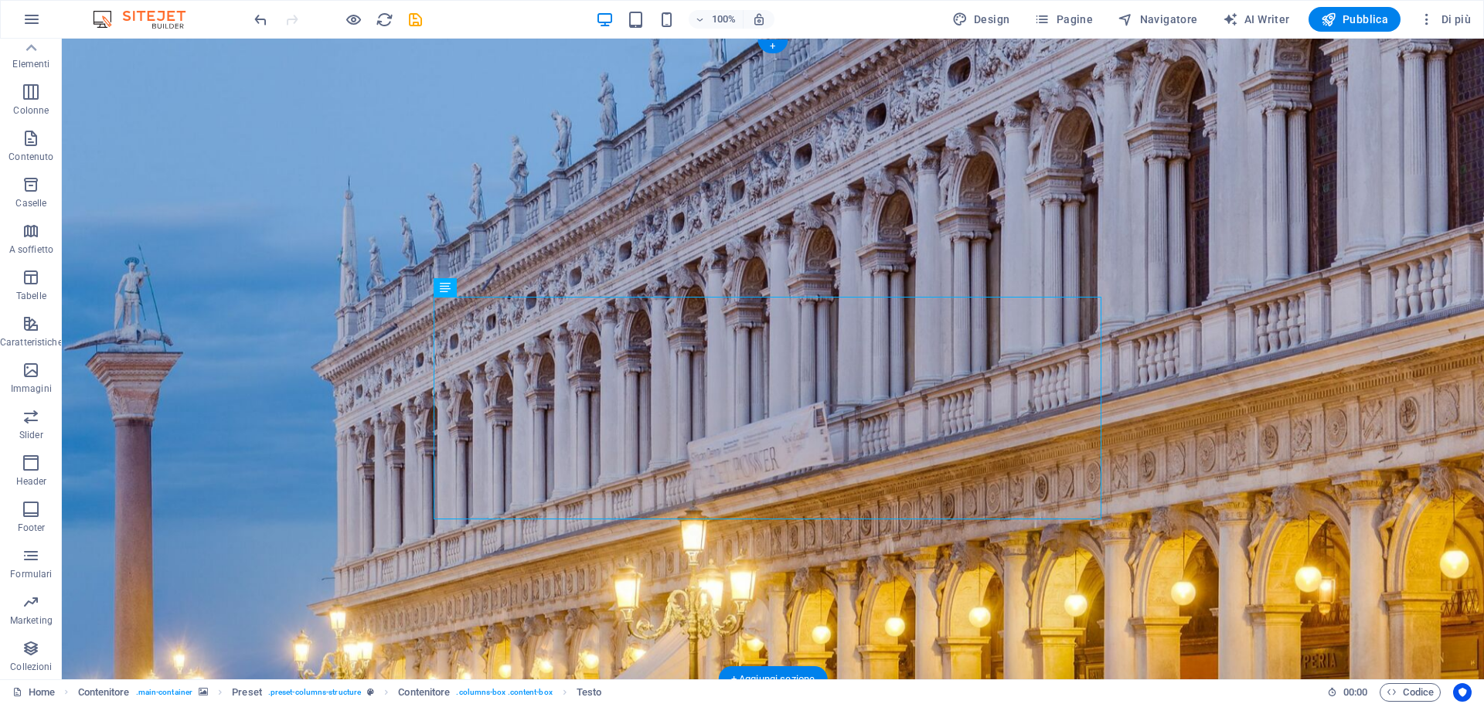
click at [1194, 462] on figure at bounding box center [773, 359] width 1422 height 641
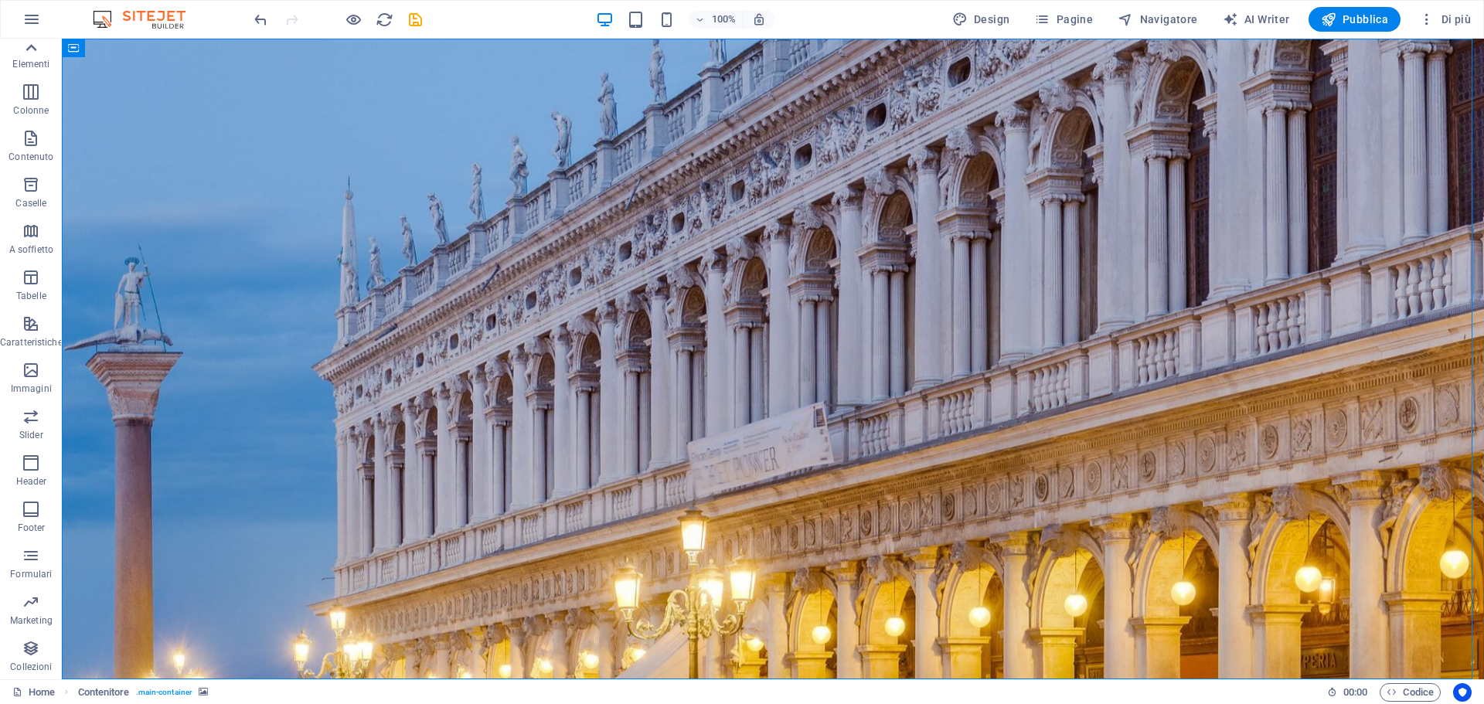
click at [36, 56] on icon at bounding box center [31, 48] width 22 height 22
click at [36, 56] on icon "button" at bounding box center [31, 54] width 19 height 19
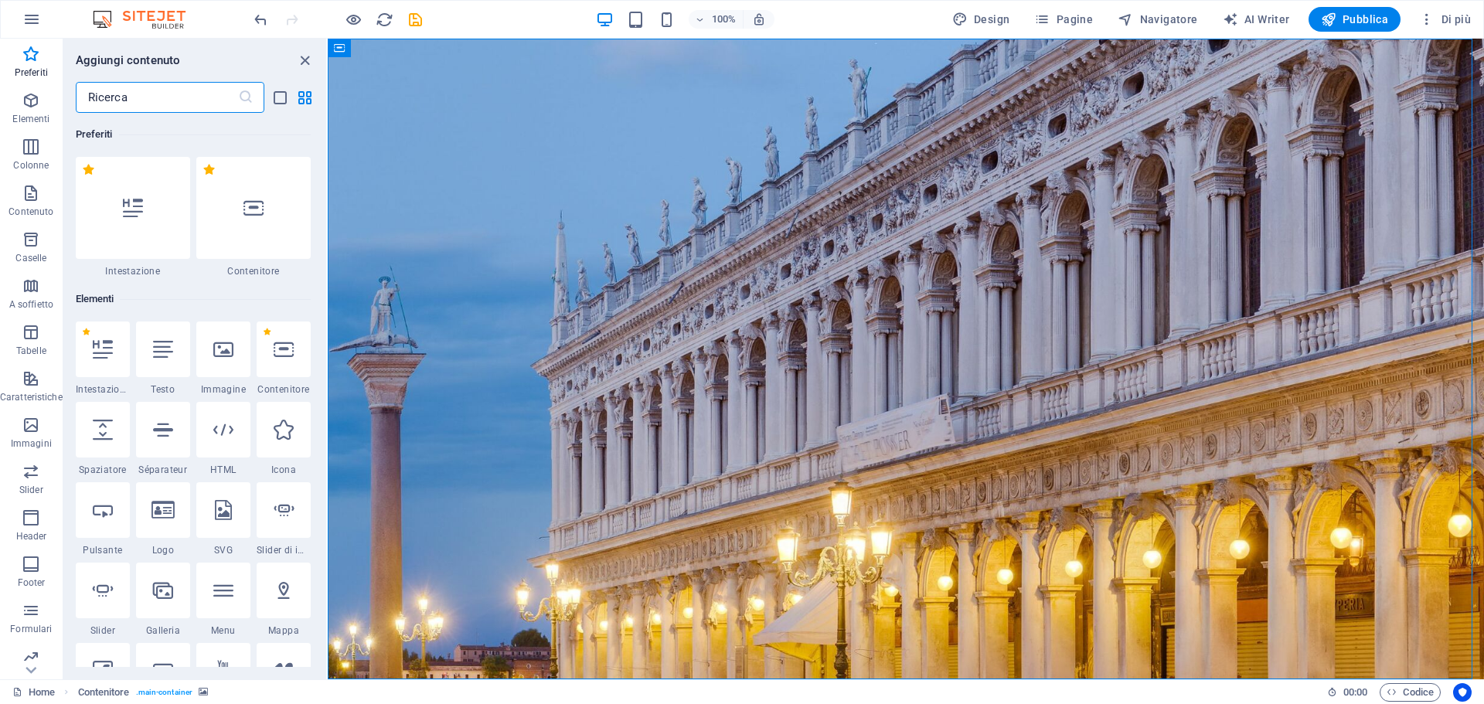
click at [159, 82] on input "text" at bounding box center [157, 97] width 162 height 31
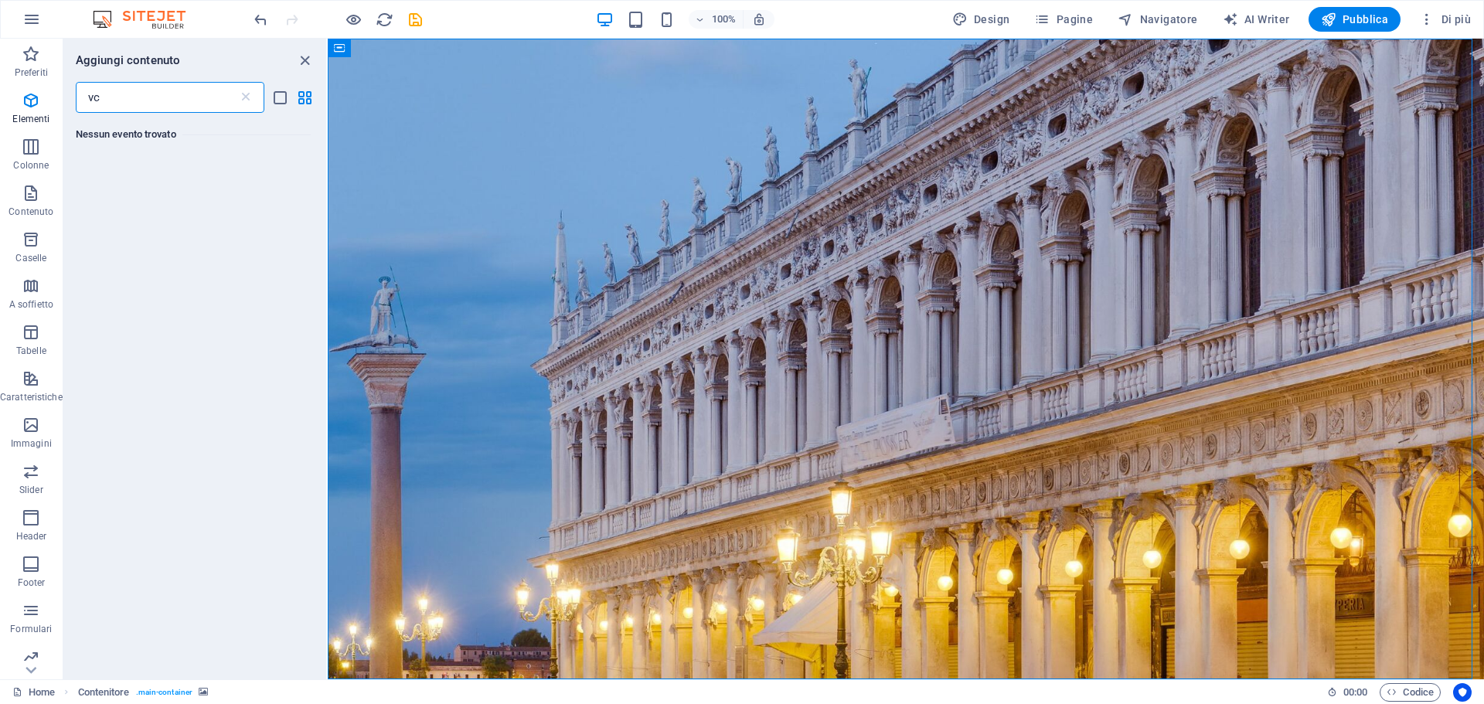
type input "v"
type input "b"
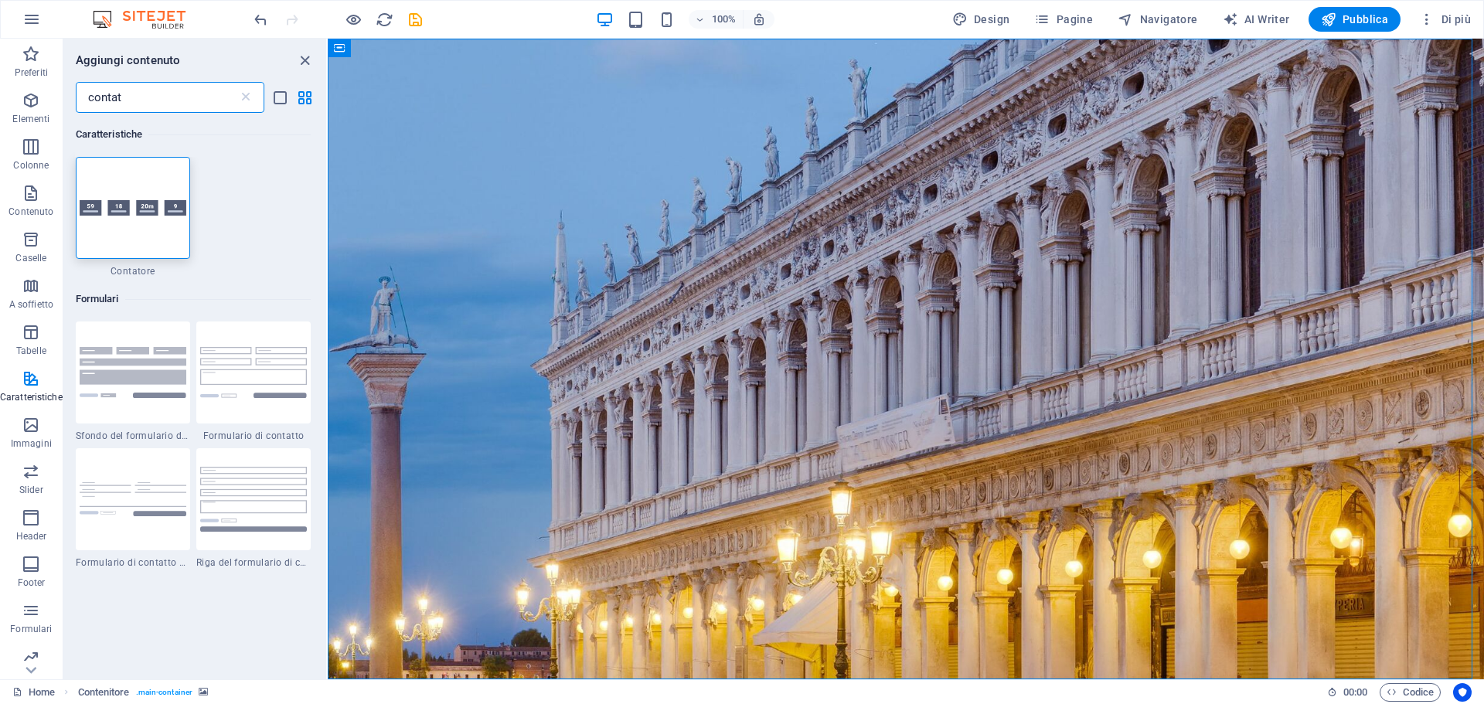
type input "contat"
click at [266, 273] on div "1 Star Contatore" at bounding box center [193, 217] width 235 height 121
click at [306, 61] on icon "close panel" at bounding box center [305, 61] width 18 height 18
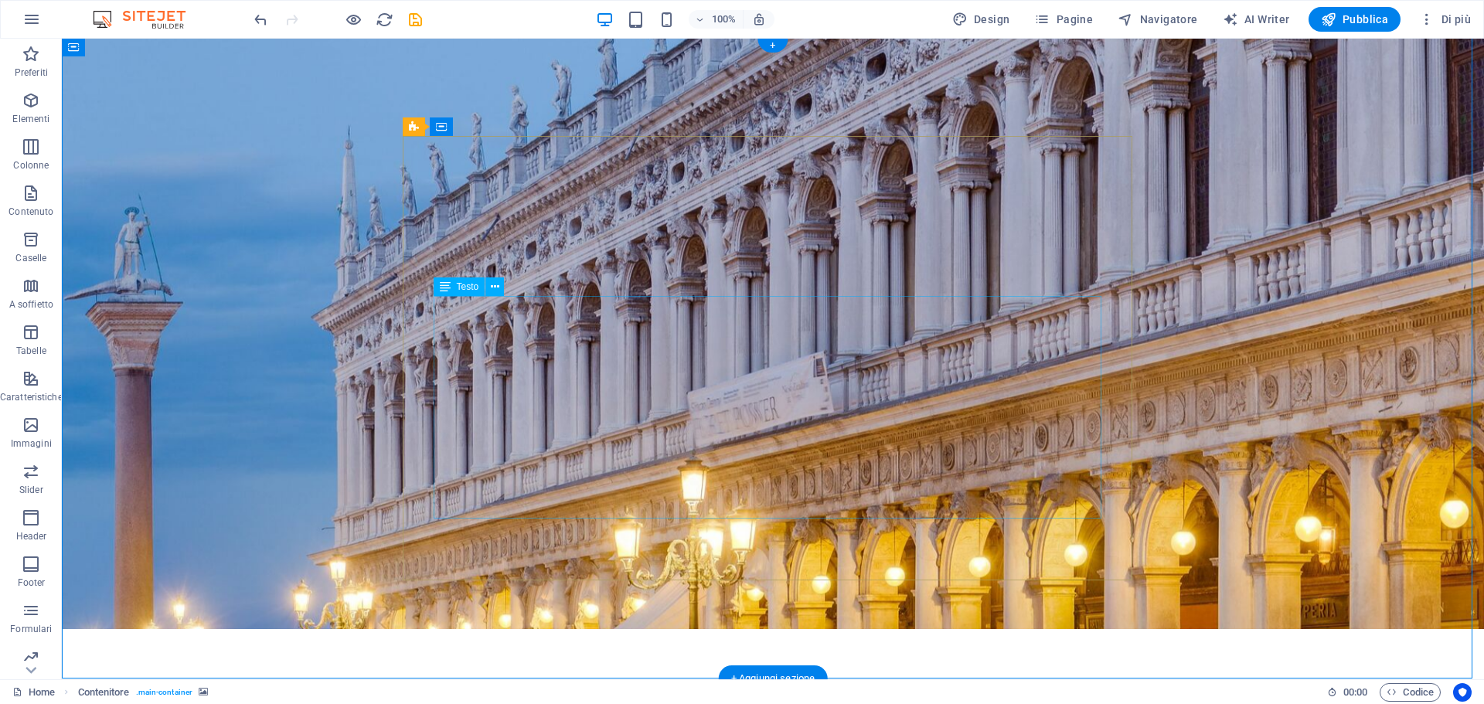
scroll to position [51, 0]
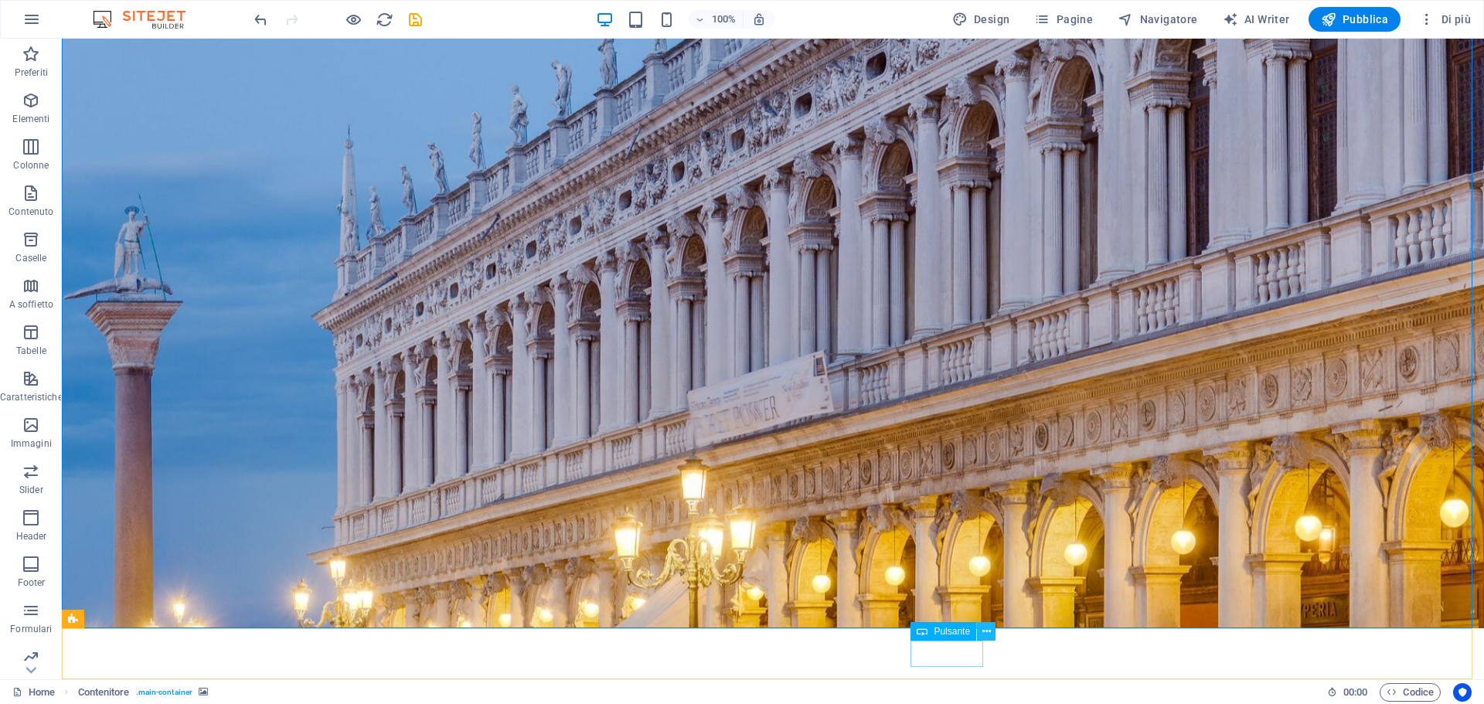
click at [984, 635] on icon at bounding box center [987, 632] width 9 height 16
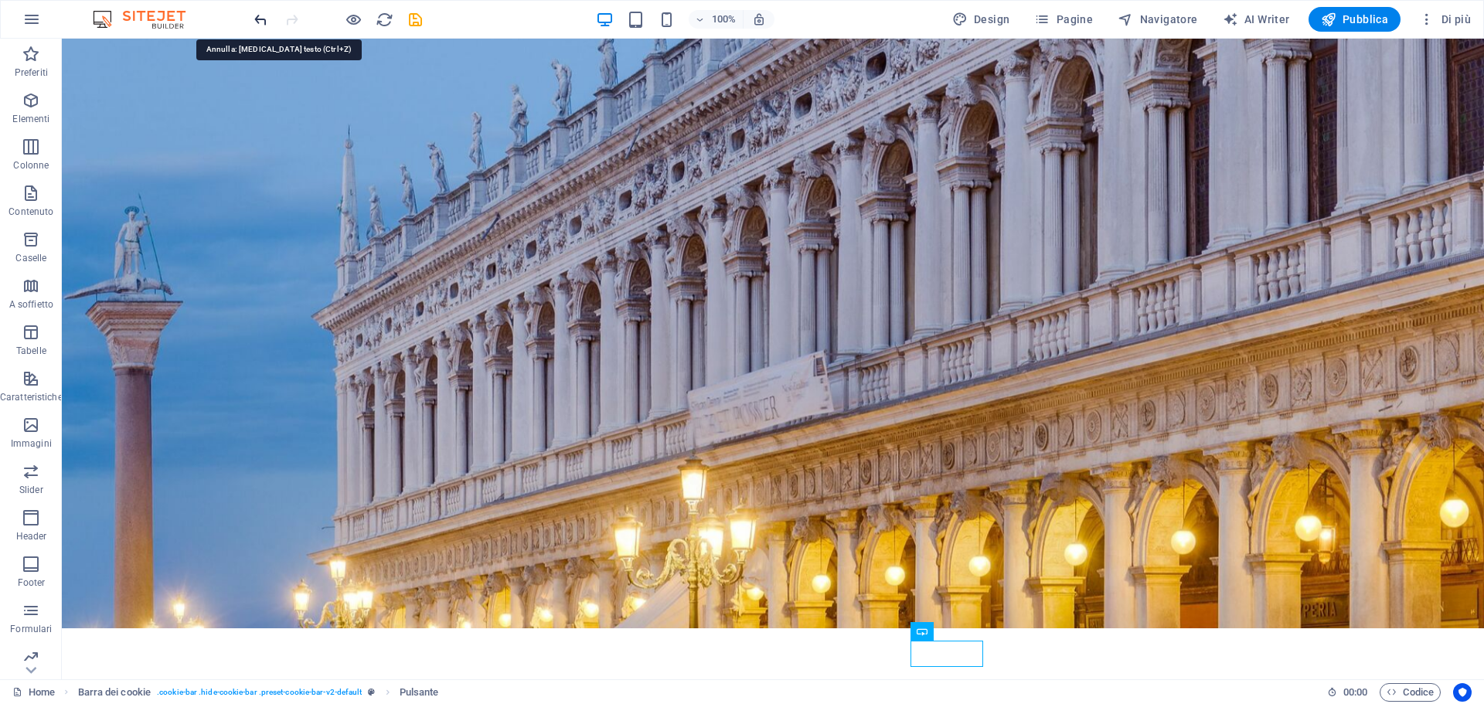
click at [260, 21] on icon "undo" at bounding box center [261, 20] width 18 height 18
click at [289, 16] on icon "redo" at bounding box center [292, 20] width 18 height 18
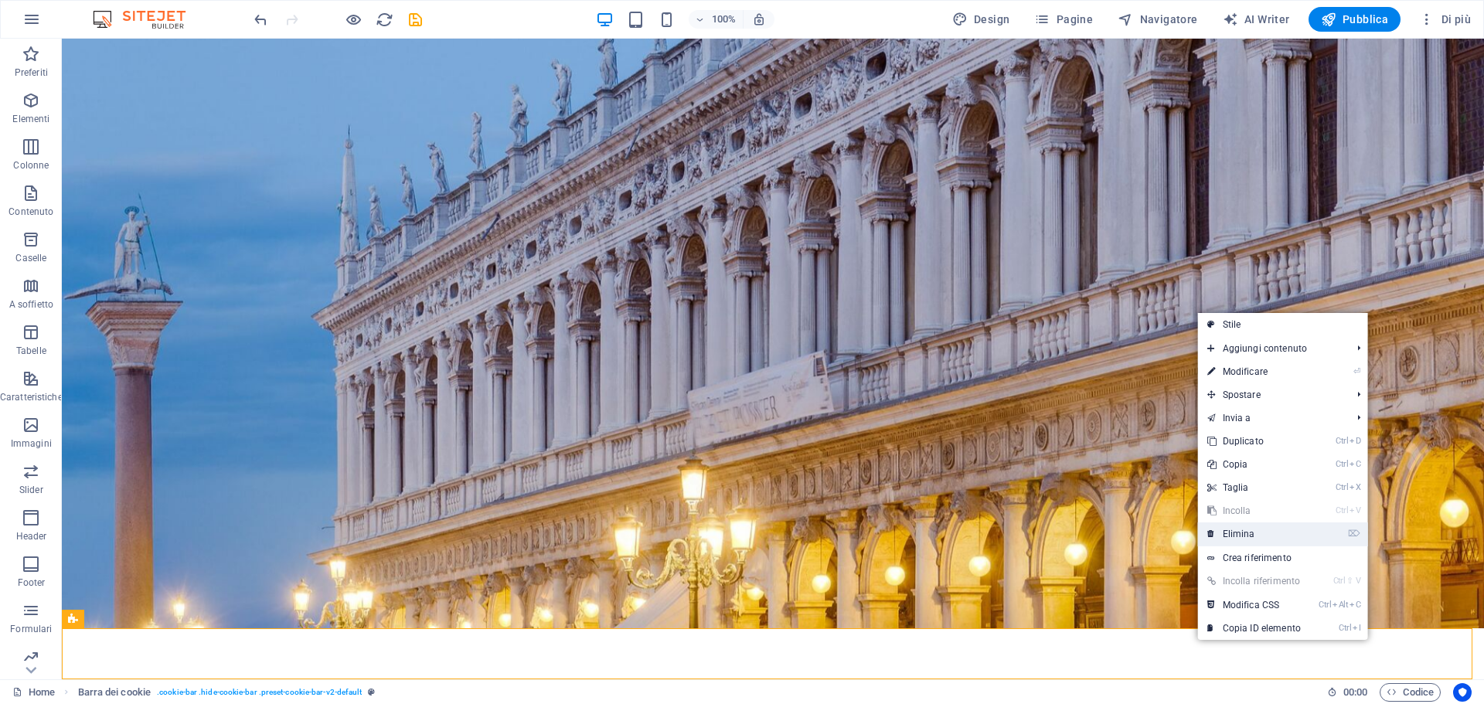
click at [1289, 530] on link "⌦ Elimina" at bounding box center [1254, 534] width 112 height 23
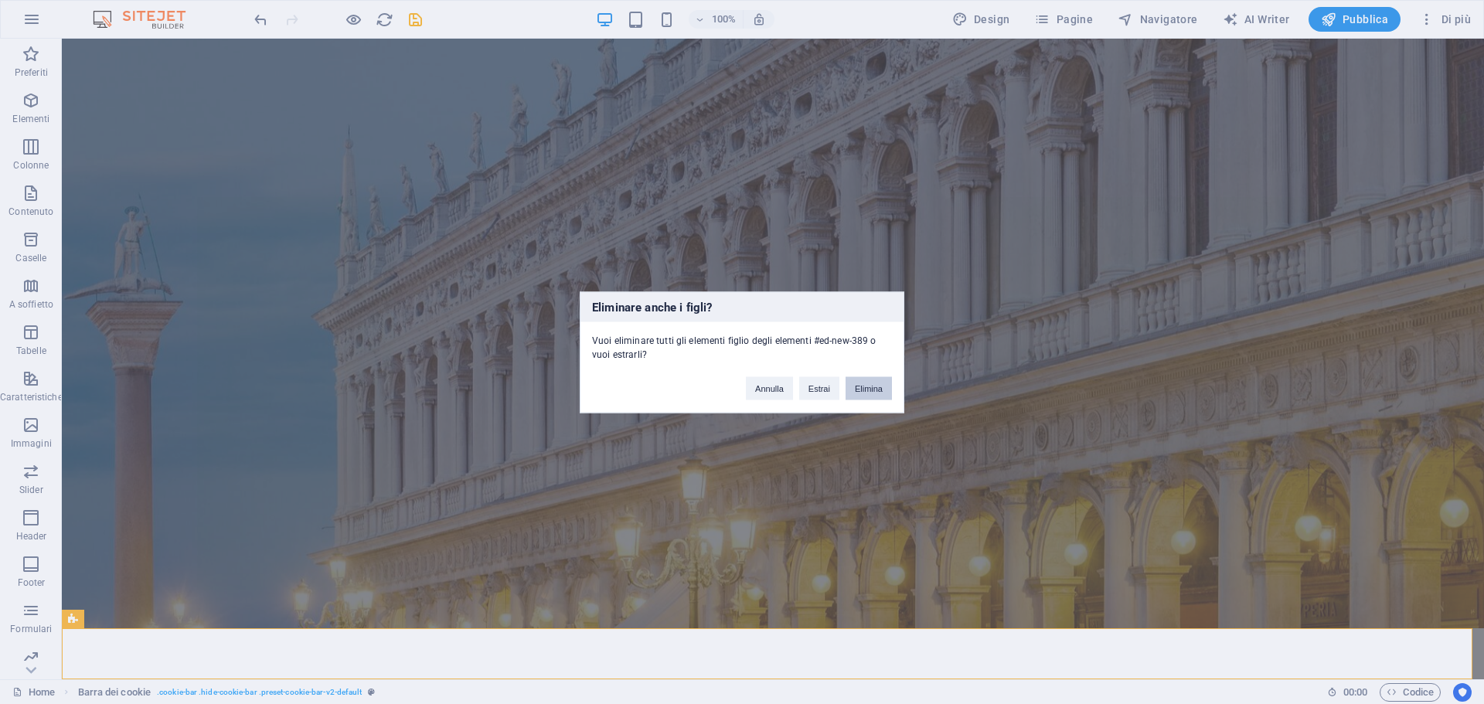
click at [861, 387] on button "Elimina" at bounding box center [869, 387] width 46 height 23
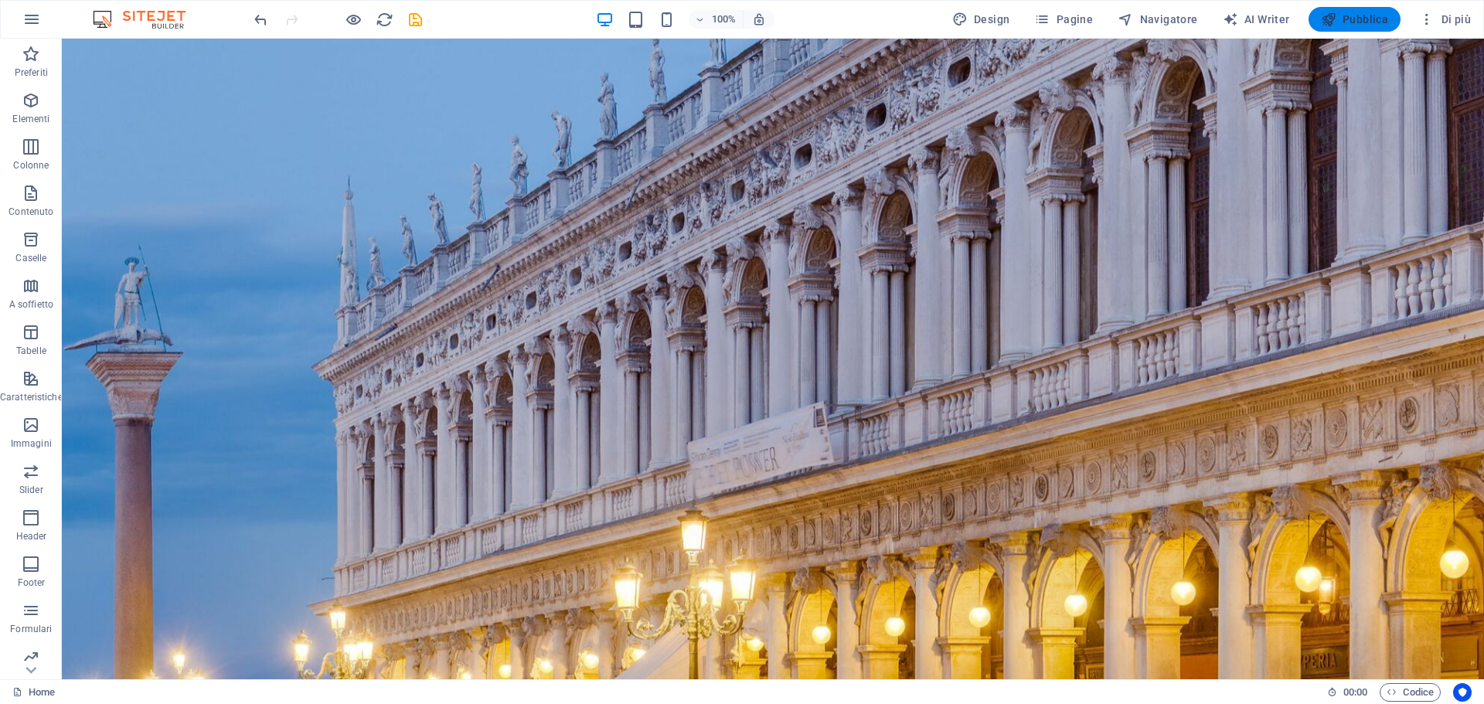
click at [1349, 15] on span "Pubblica" at bounding box center [1355, 19] width 68 height 15
